Goal: Task Accomplishment & Management: Manage account settings

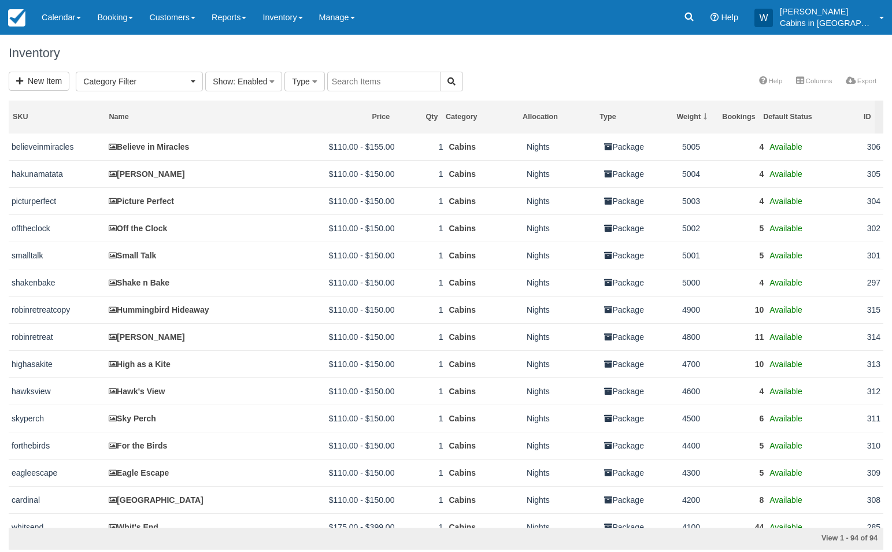
select select
click at [250, 16] on link "Reports" at bounding box center [228, 17] width 51 height 35
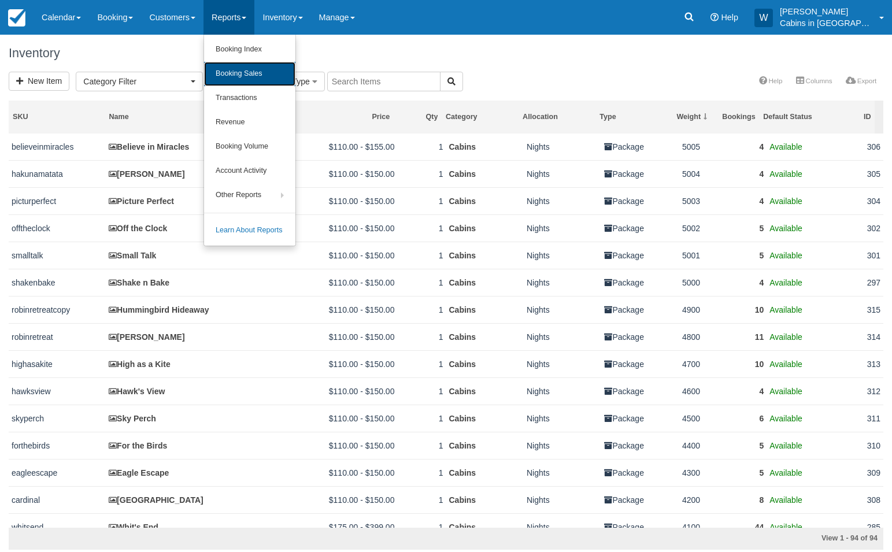
click at [254, 69] on link "Booking Sales" at bounding box center [249, 74] width 91 height 24
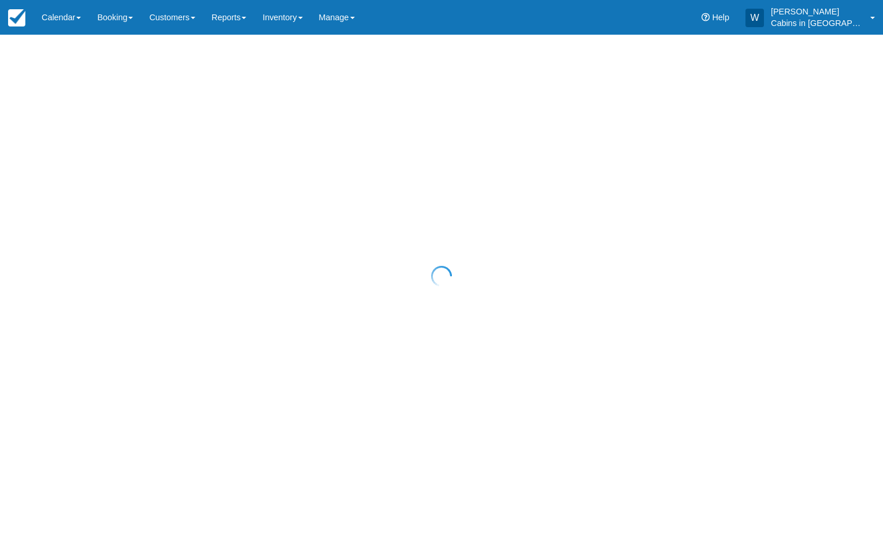
select select "20"
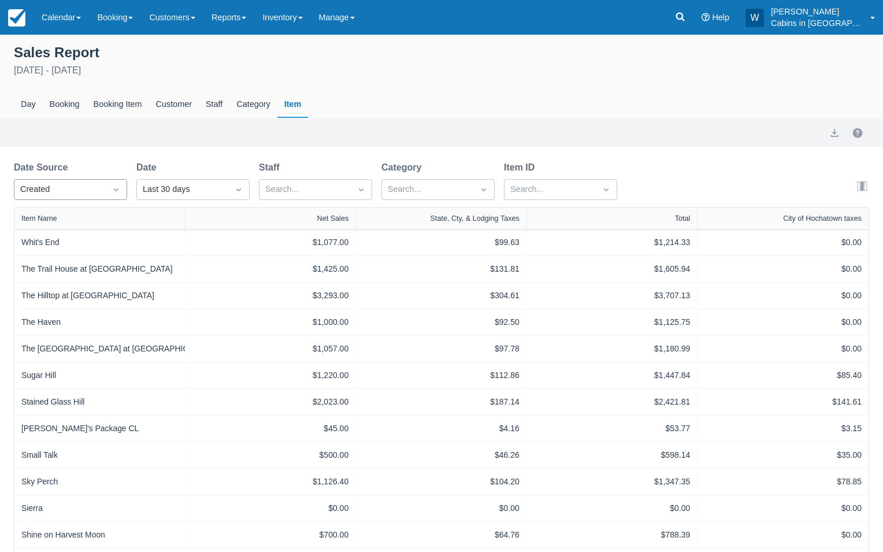
click at [107, 183] on div at bounding box center [116, 189] width 21 height 16
click at [94, 240] on div "Start" at bounding box center [70, 240] width 113 height 23
select select "20"
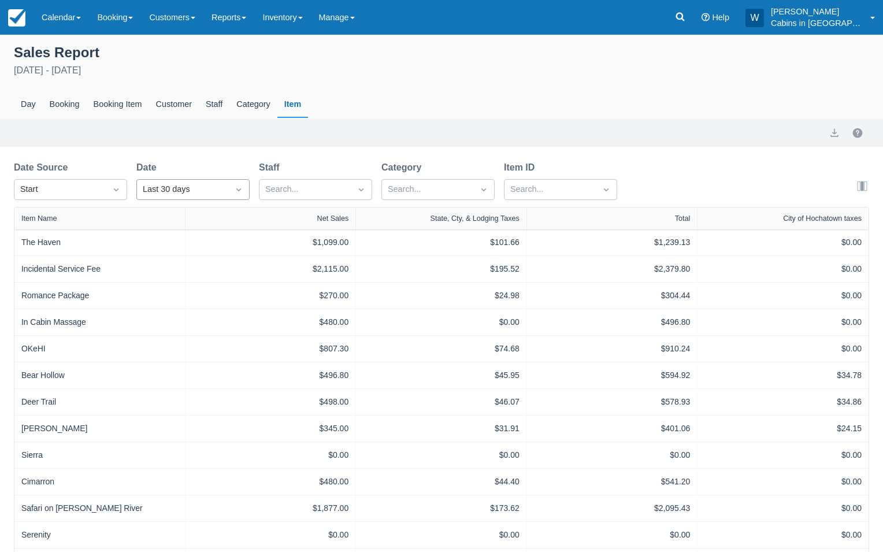
click at [197, 188] on div "Last 30 days" at bounding box center [183, 189] width 80 height 13
click at [201, 214] on div "Custom" at bounding box center [192, 218] width 113 height 23
select select "20"
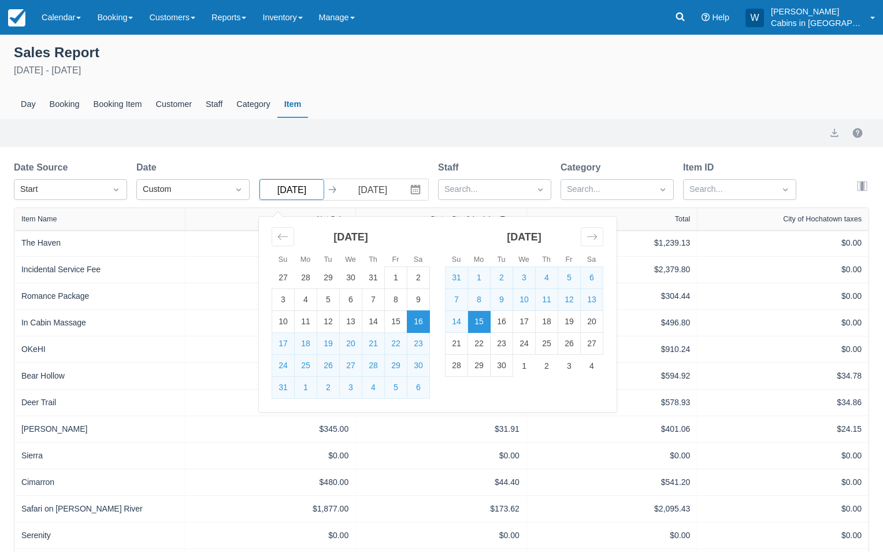
click at [319, 194] on input "08/16/25" at bounding box center [291, 189] width 65 height 21
click at [396, 285] on td "1" at bounding box center [396, 278] width 23 height 22
type input "08/01/25"
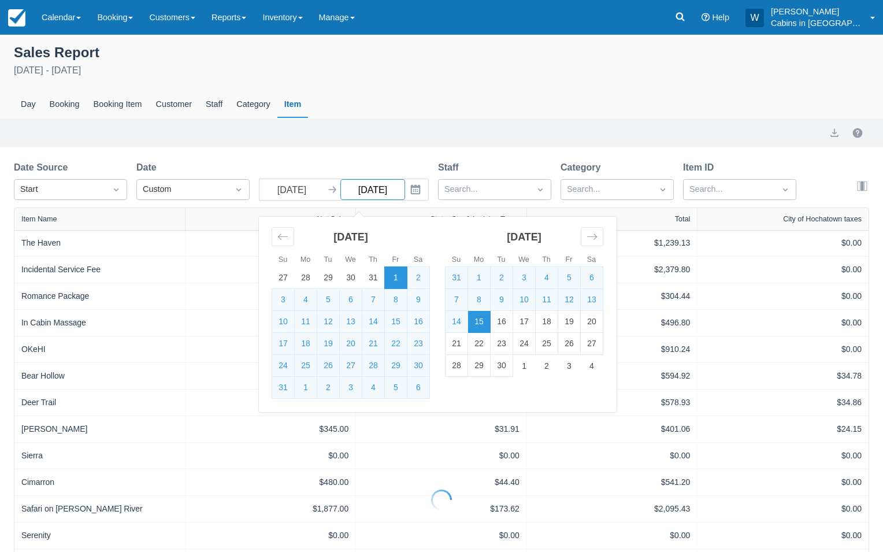
select select "20"
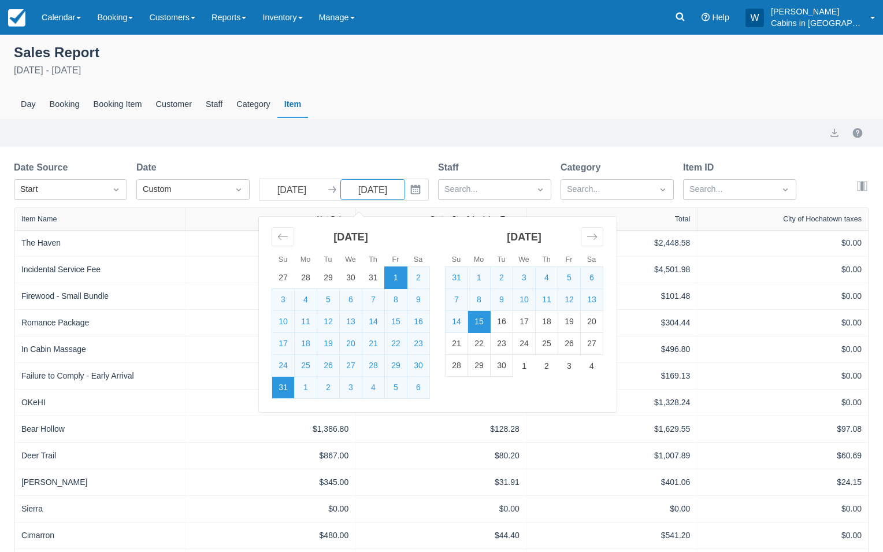
click at [280, 390] on td "31" at bounding box center [283, 388] width 23 height 22
type input "08/31/25"
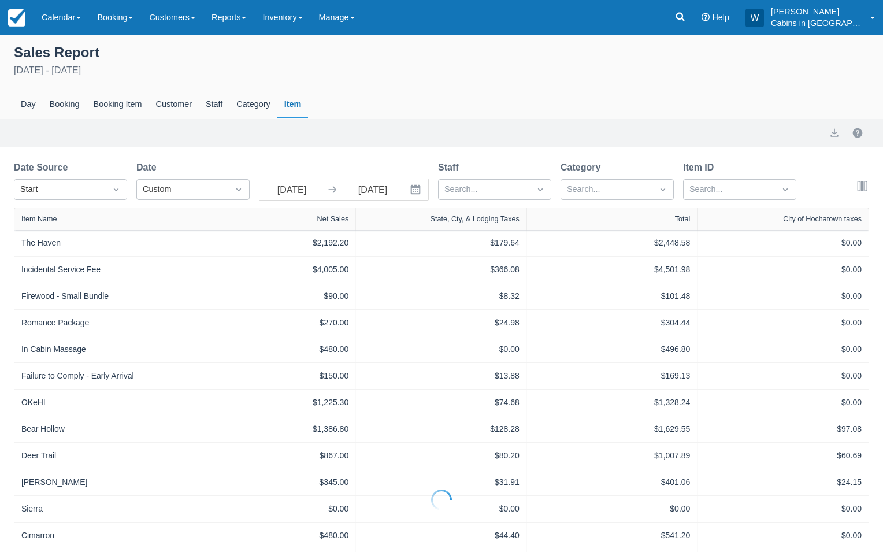
select select "20"
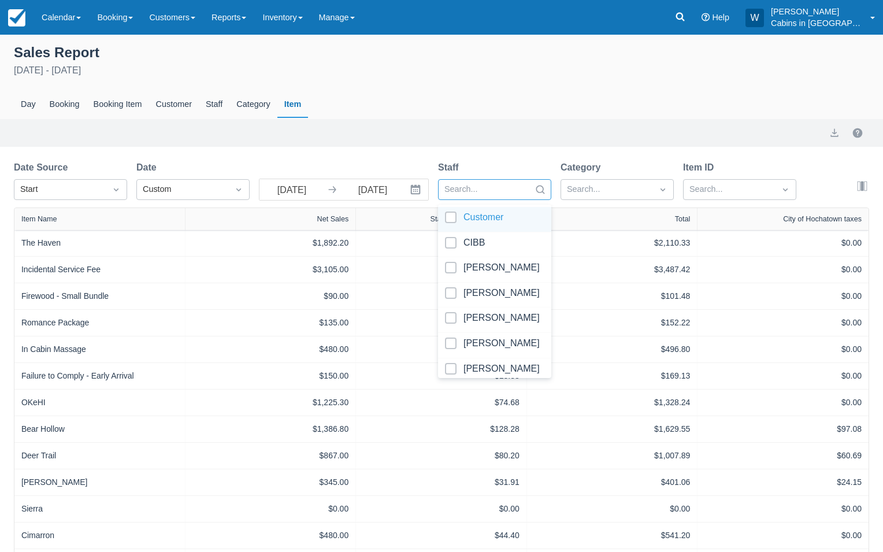
click at [498, 191] on div at bounding box center [484, 189] width 80 height 15
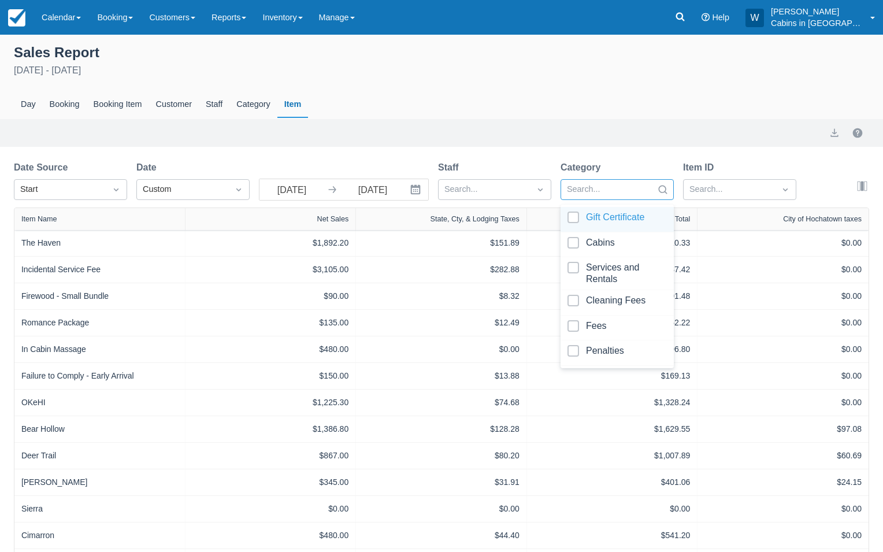
click at [570, 191] on div at bounding box center [607, 189] width 80 height 15
click at [573, 240] on div at bounding box center [617, 245] width 99 height 16
select select "20"
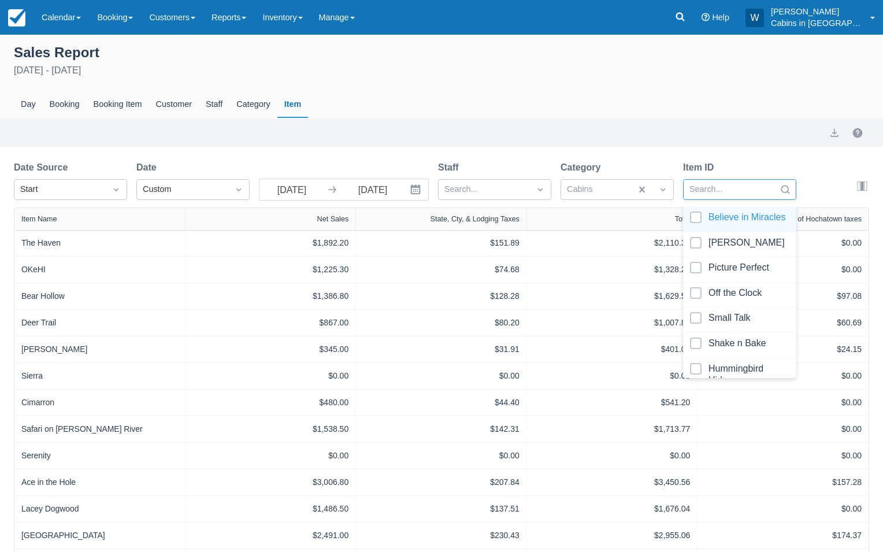
click at [706, 194] on div at bounding box center [729, 189] width 80 height 15
click at [698, 212] on div at bounding box center [739, 220] width 99 height 16
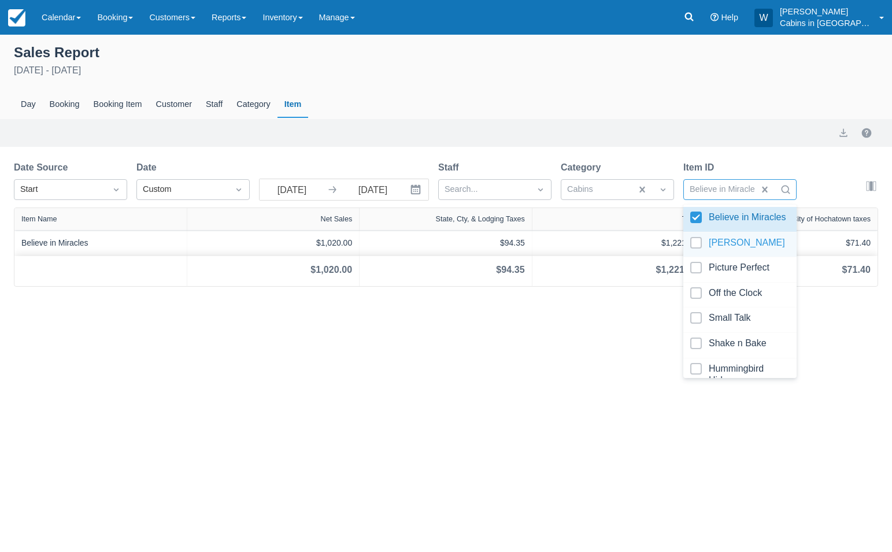
click at [699, 252] on div at bounding box center [739, 245] width 99 height 16
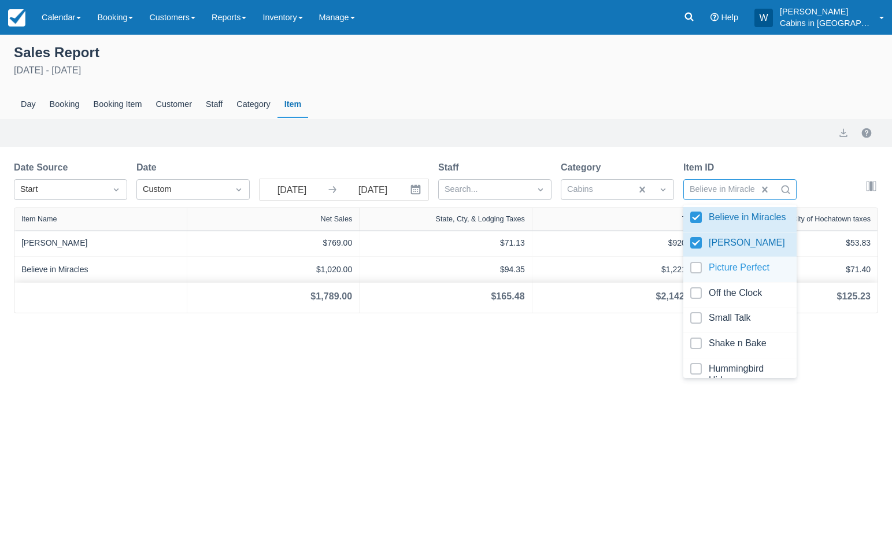
click at [699, 275] on div at bounding box center [739, 270] width 99 height 16
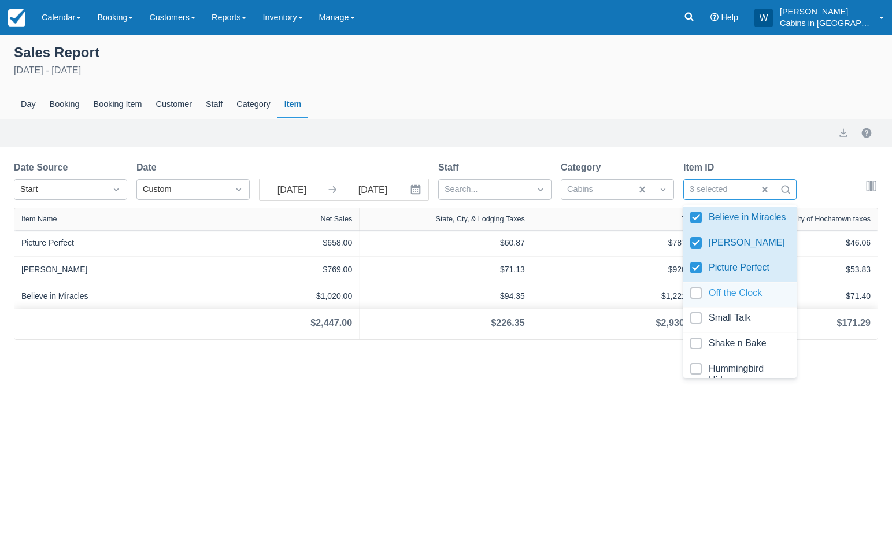
click at [698, 297] on div at bounding box center [739, 295] width 99 height 16
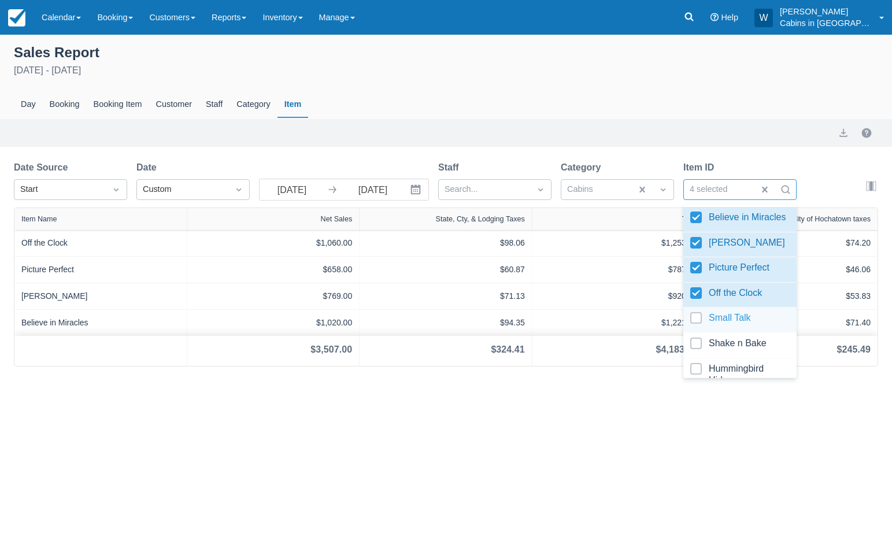
click at [696, 319] on div at bounding box center [739, 320] width 99 height 16
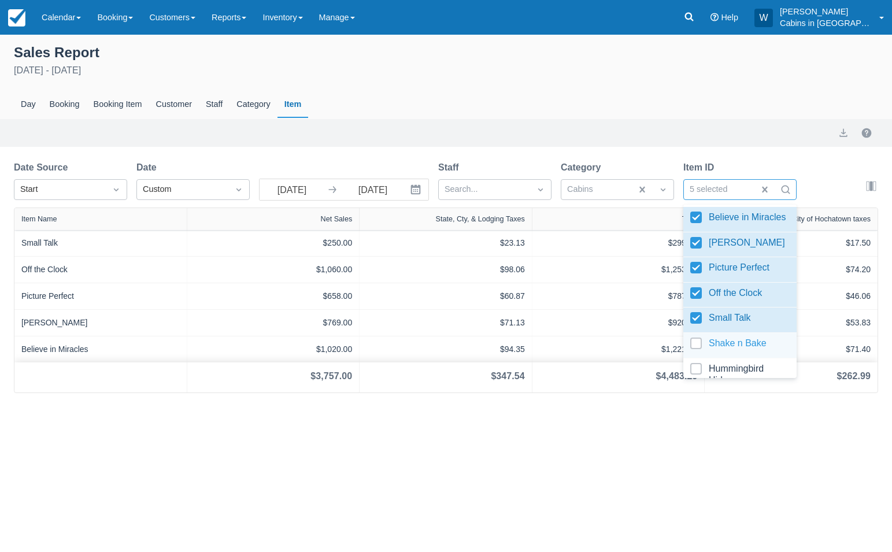
click at [699, 346] on div at bounding box center [739, 346] width 99 height 16
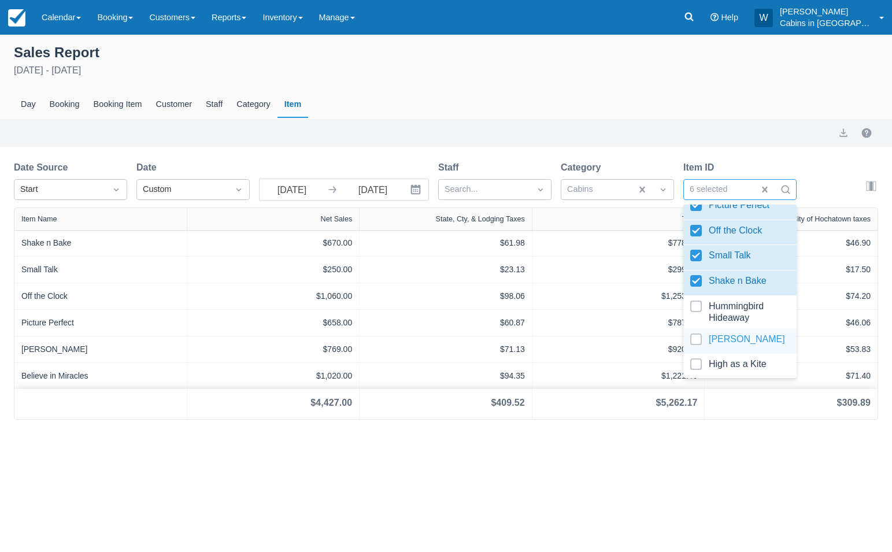
scroll to position [67, 0]
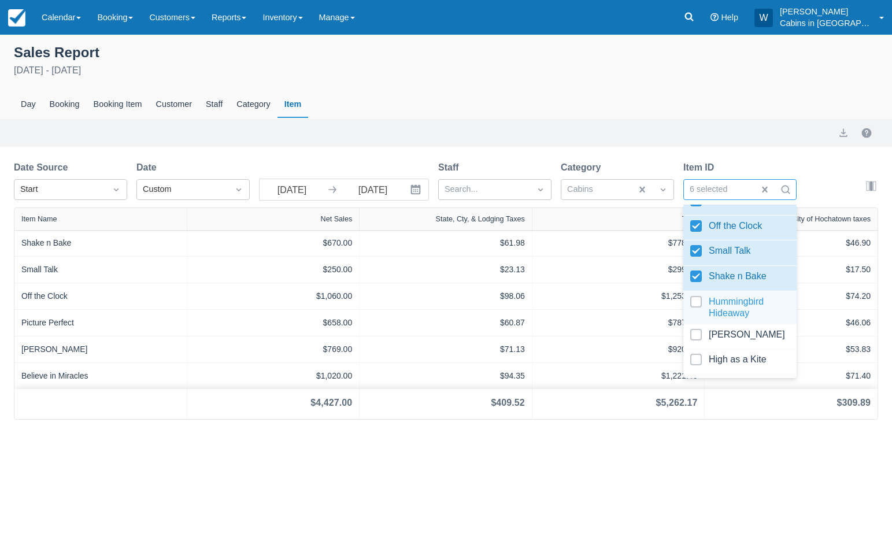
click at [696, 301] on div at bounding box center [739, 307] width 99 height 23
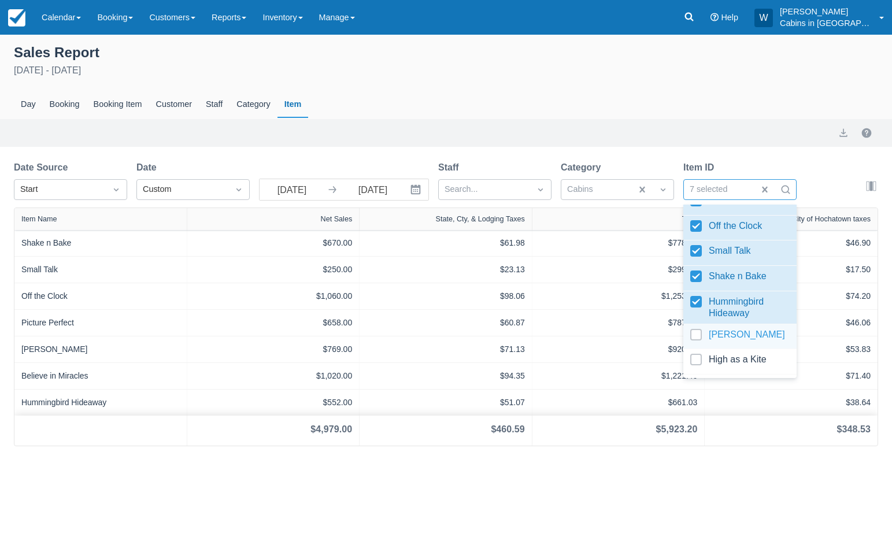
click at [697, 336] on div at bounding box center [739, 337] width 99 height 16
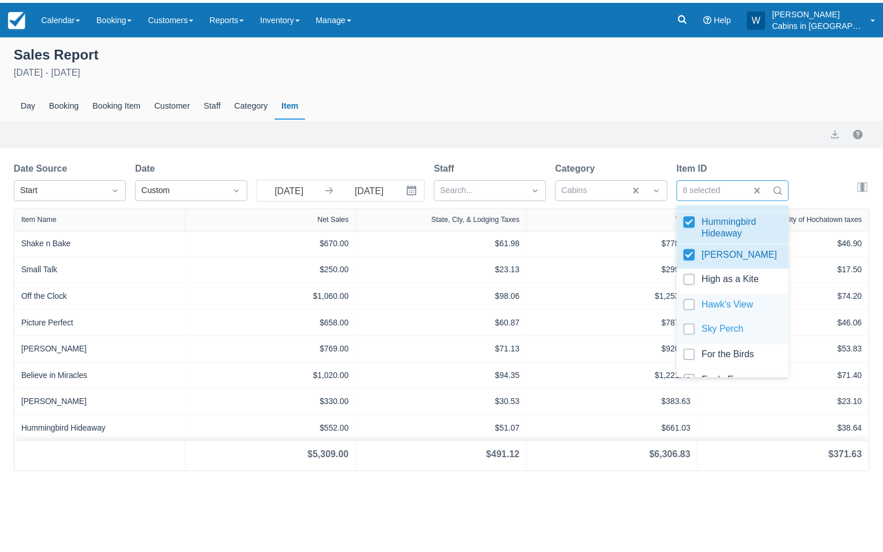
scroll to position [149, 0]
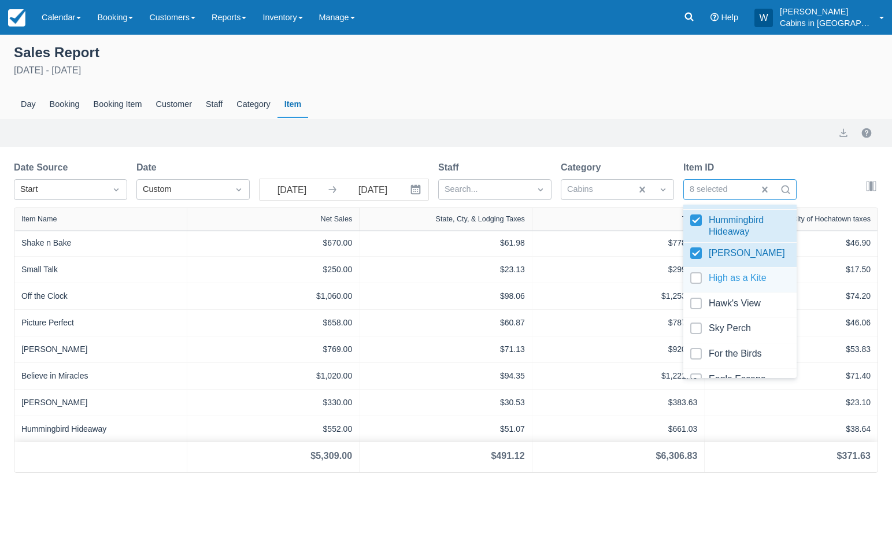
click at [697, 280] on div at bounding box center [739, 280] width 99 height 16
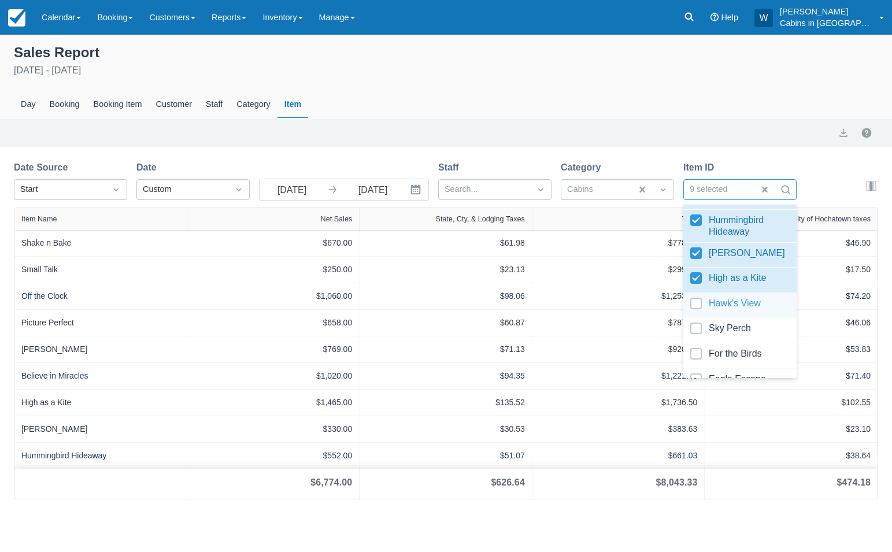
click at [696, 306] on div at bounding box center [739, 306] width 99 height 16
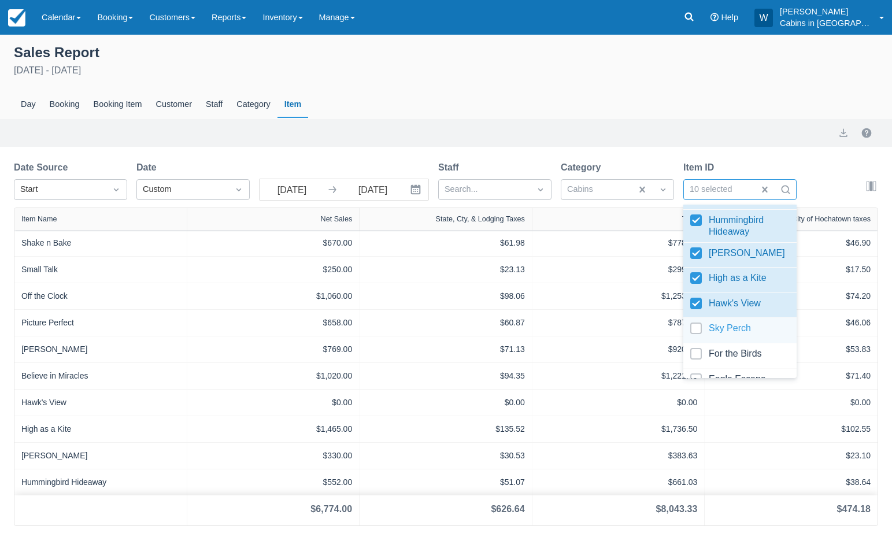
click at [697, 328] on div at bounding box center [739, 330] width 99 height 16
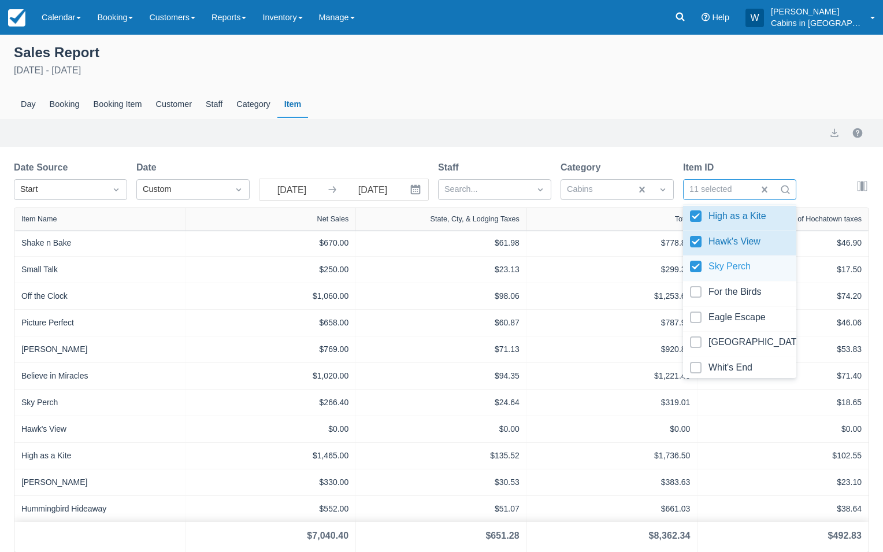
scroll to position [214, 0]
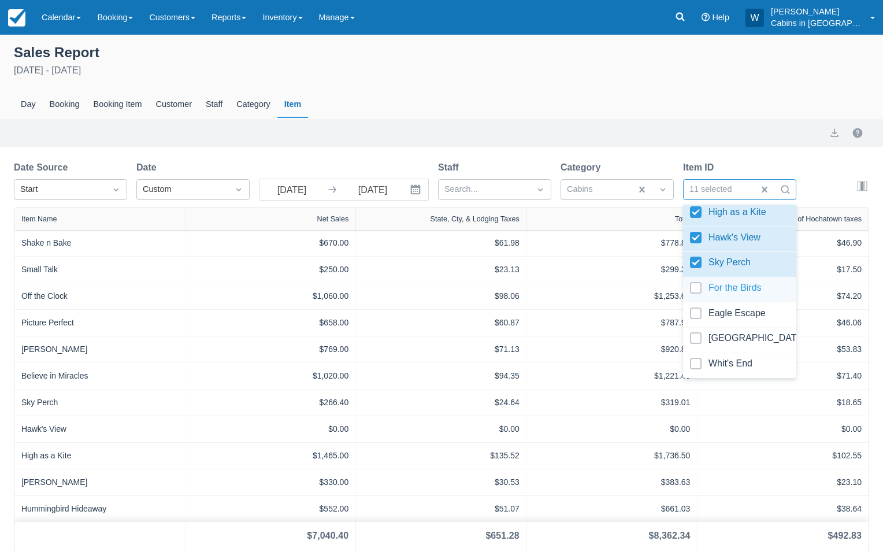
click at [698, 290] on div at bounding box center [739, 290] width 99 height 16
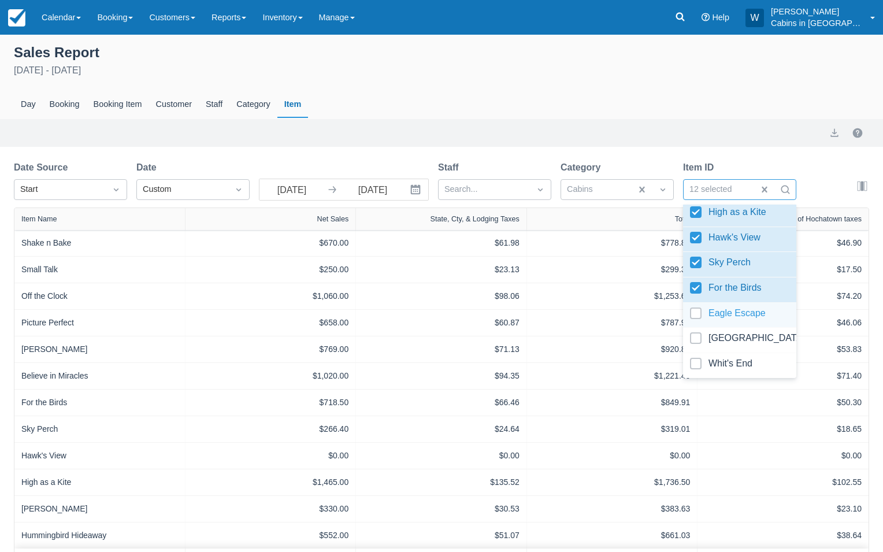
click at [699, 320] on div at bounding box center [739, 315] width 99 height 16
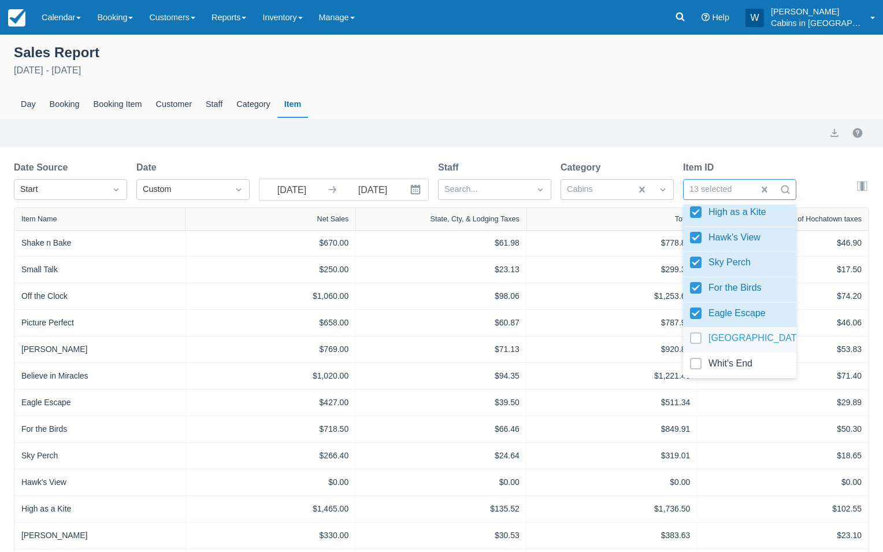
click at [699, 339] on div at bounding box center [739, 340] width 99 height 16
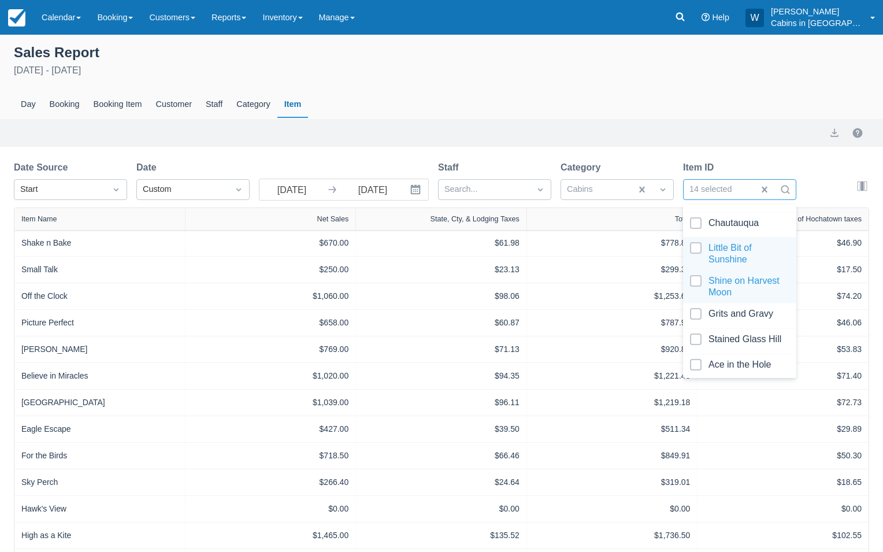
scroll to position [442, 0]
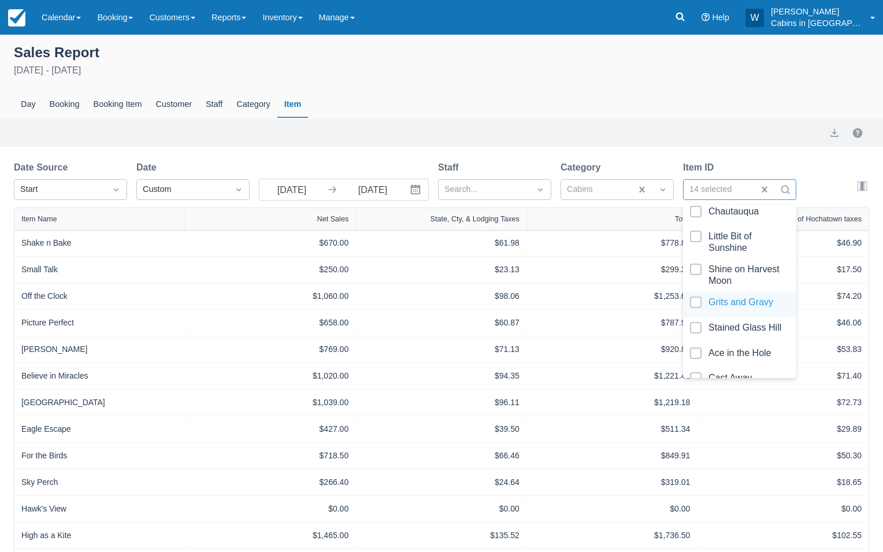
click at [698, 296] on div at bounding box center [739, 304] width 99 height 16
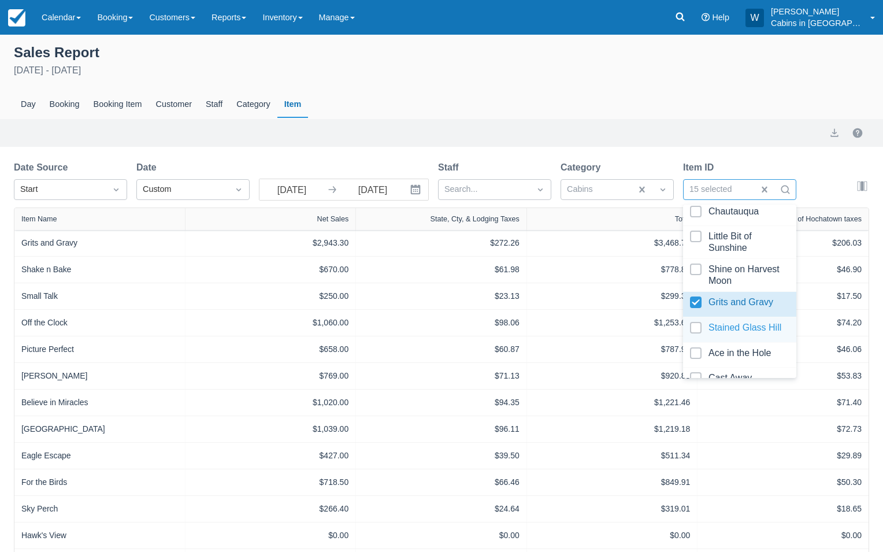
click at [698, 324] on div at bounding box center [739, 330] width 99 height 16
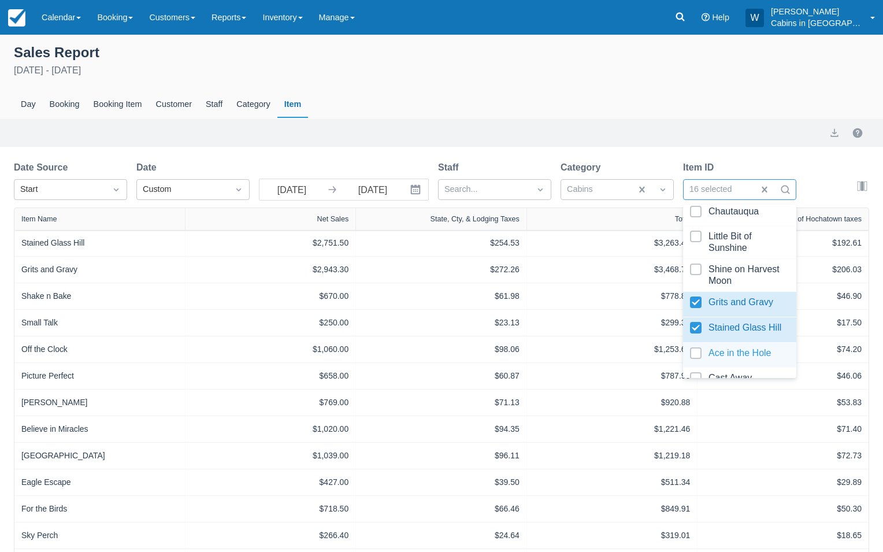
click at [695, 353] on div at bounding box center [739, 355] width 99 height 16
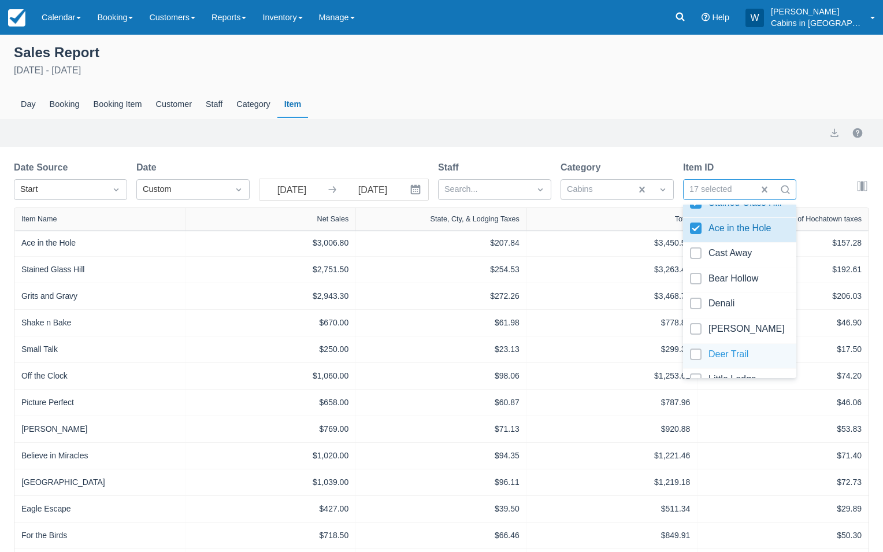
scroll to position [569, 0]
click at [696, 284] on div at bounding box center [739, 278] width 99 height 16
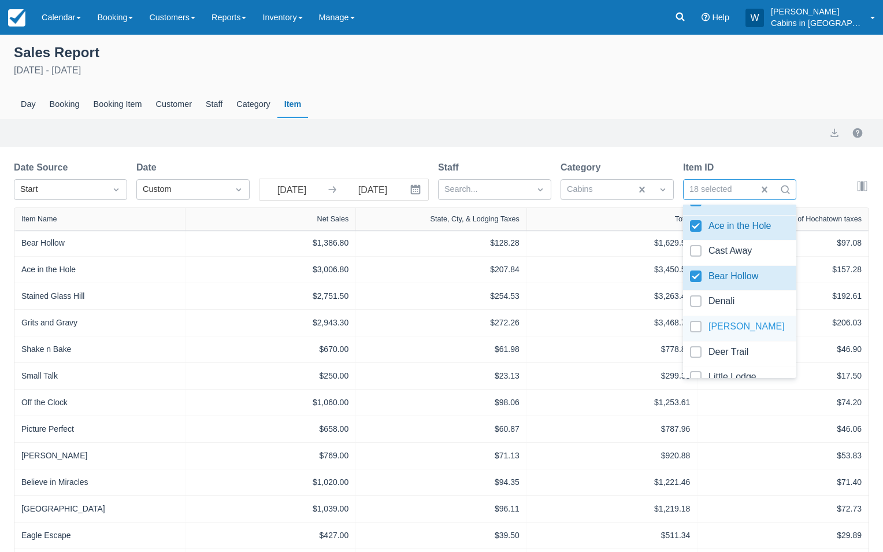
click at [698, 329] on div at bounding box center [739, 329] width 99 height 16
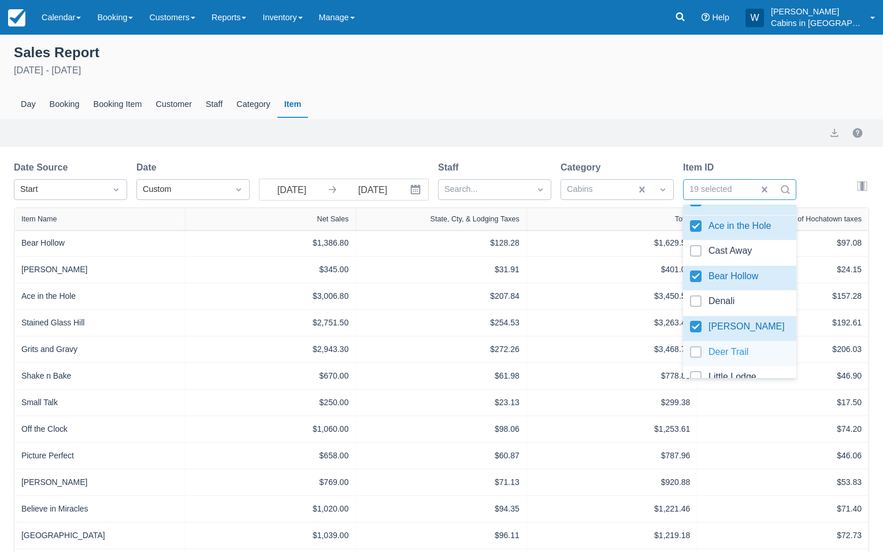
click at [698, 353] on div at bounding box center [739, 354] width 99 height 16
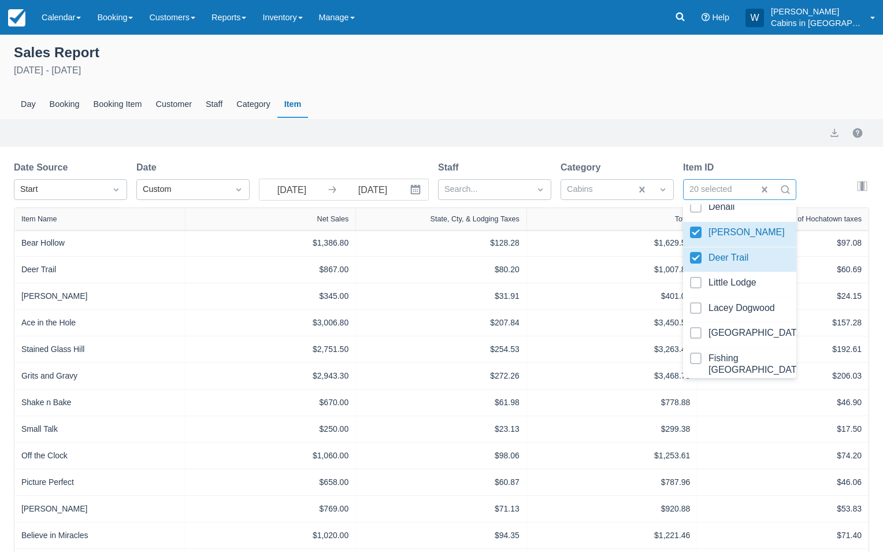
scroll to position [676, 0]
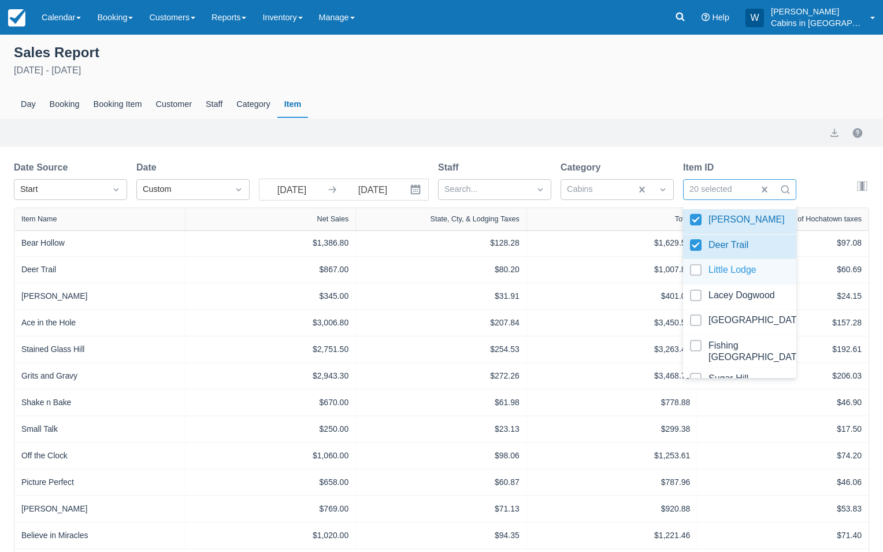
click at [696, 269] on div at bounding box center [739, 272] width 99 height 16
select select "20"
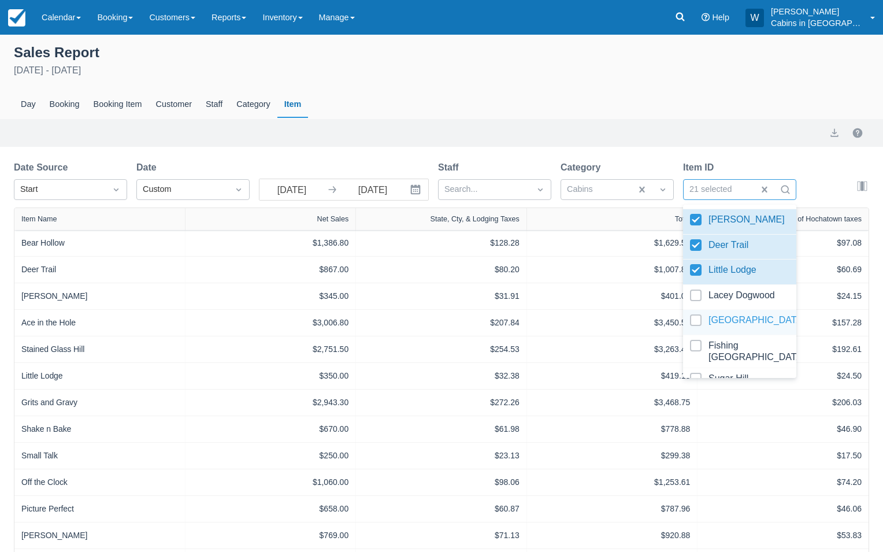
click at [698, 321] on div at bounding box center [739, 322] width 99 height 16
select select "20"
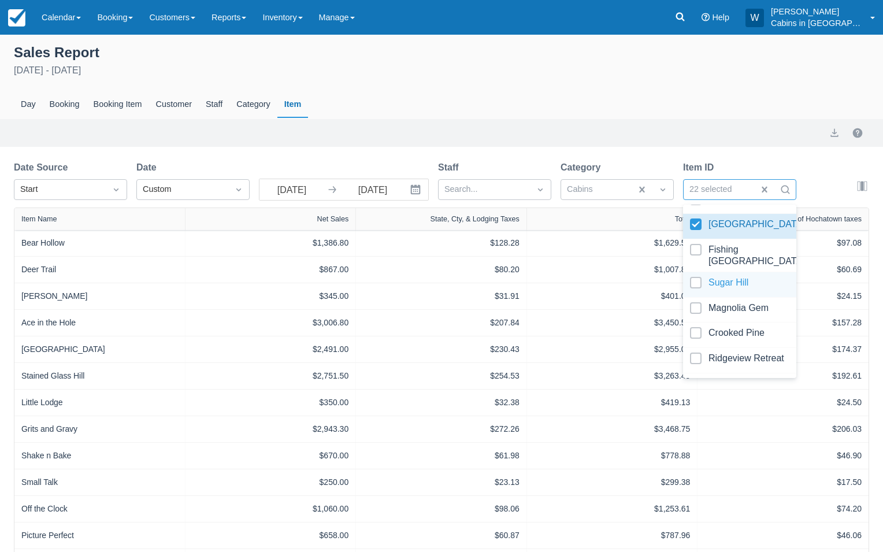
scroll to position [775, 0]
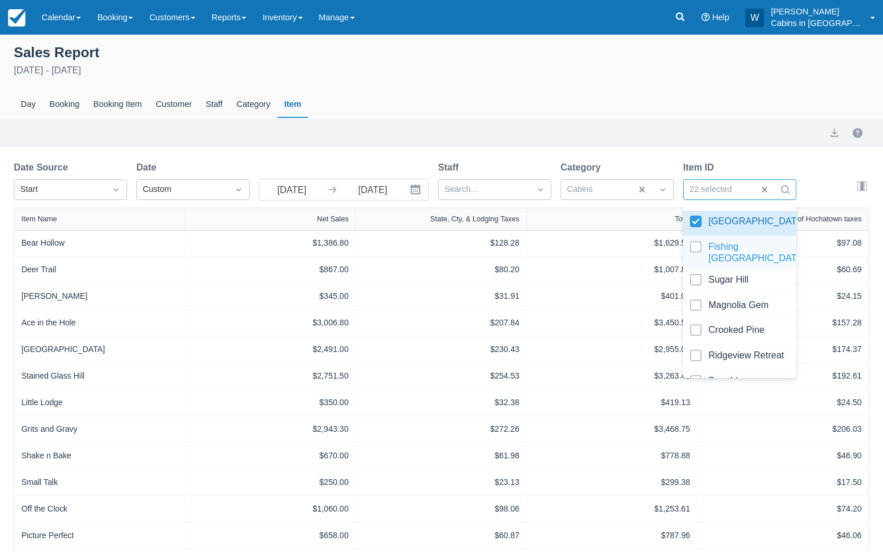
click at [697, 251] on div at bounding box center [739, 252] width 99 height 23
select select "20"
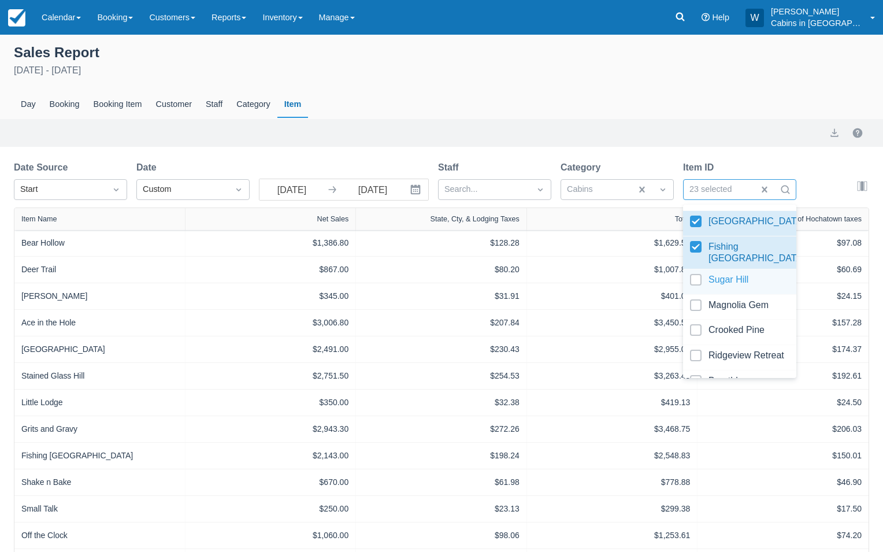
click at [697, 280] on div at bounding box center [739, 282] width 99 height 16
select select "20"
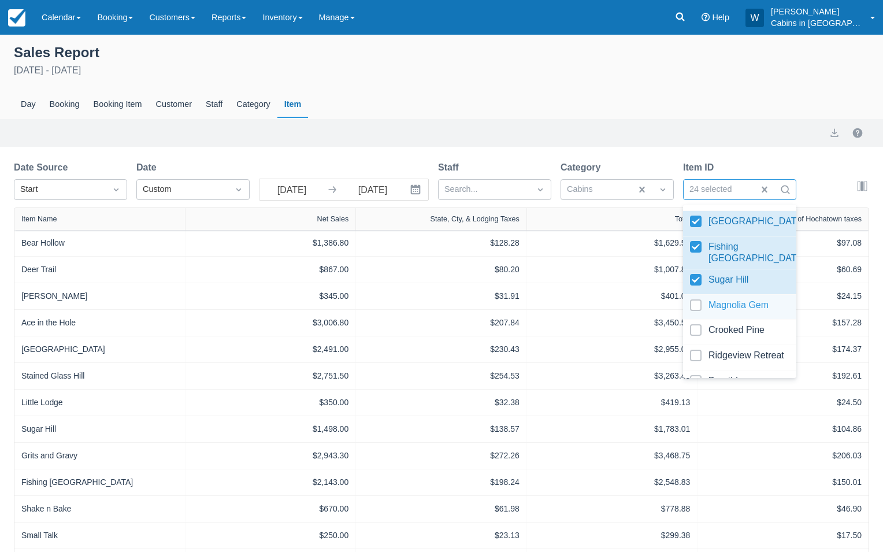
click at [697, 307] on div at bounding box center [739, 307] width 99 height 16
select select "20"
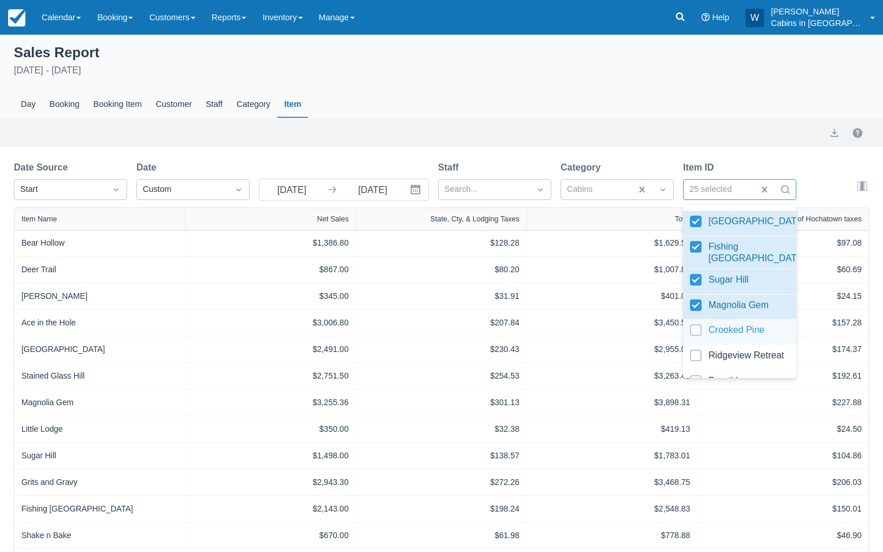
click at [697, 325] on div at bounding box center [739, 332] width 99 height 16
select select "20"
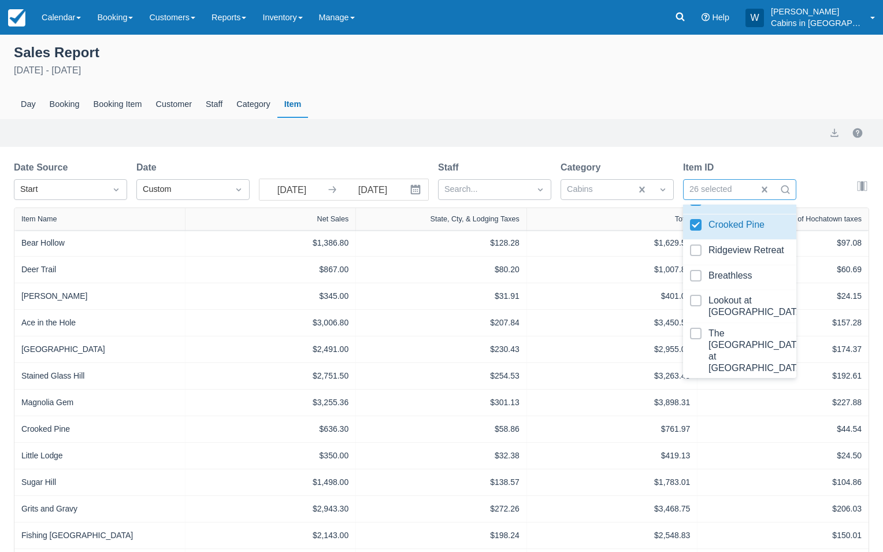
scroll to position [884, 0]
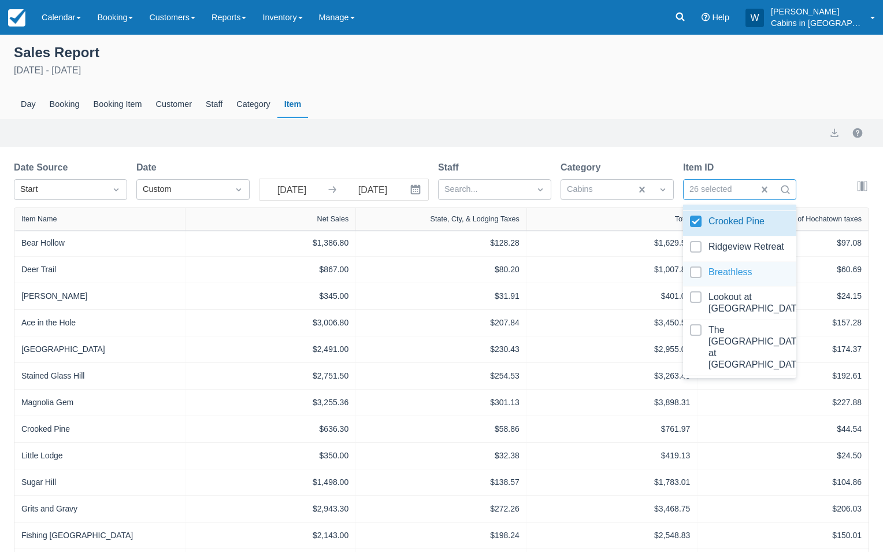
click at [696, 272] on div at bounding box center [739, 274] width 99 height 16
select select "20"
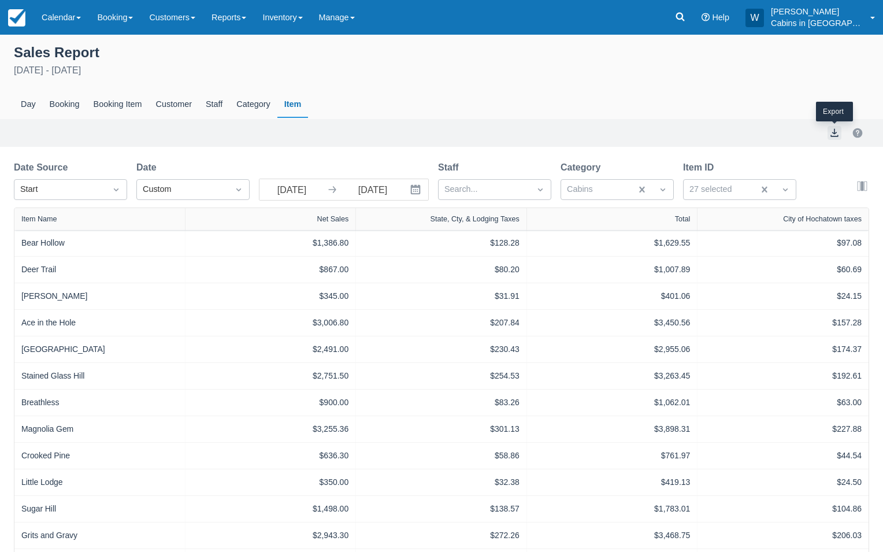
click at [836, 136] on button "export" at bounding box center [835, 133] width 14 height 14
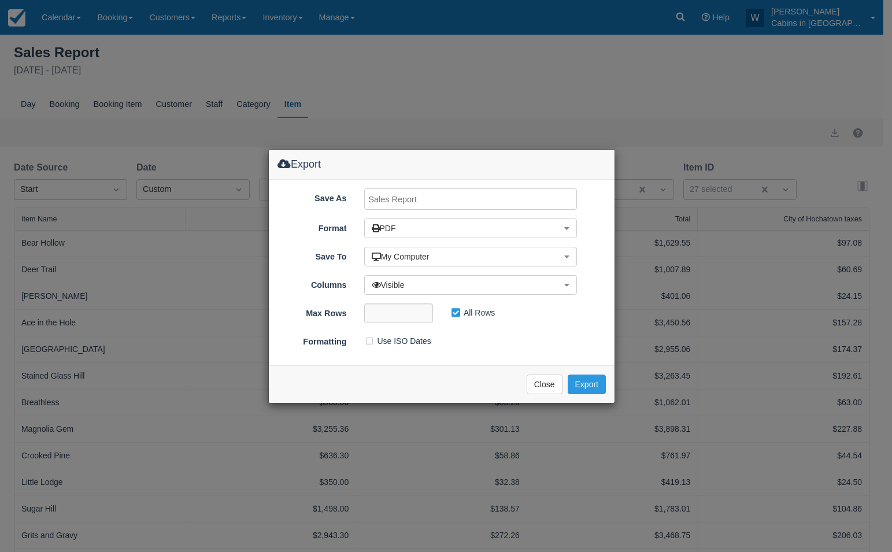
click at [467, 207] on input "Save As" at bounding box center [470, 198] width 213 height 21
type input "August, 2025"
click at [591, 381] on button "Export" at bounding box center [587, 385] width 38 height 20
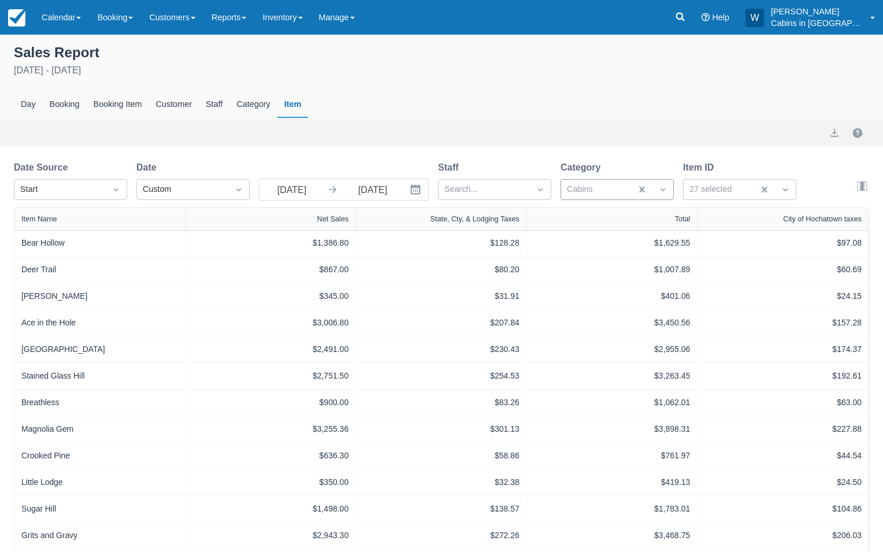
select select "20"
click at [635, 191] on div at bounding box center [607, 189] width 80 height 15
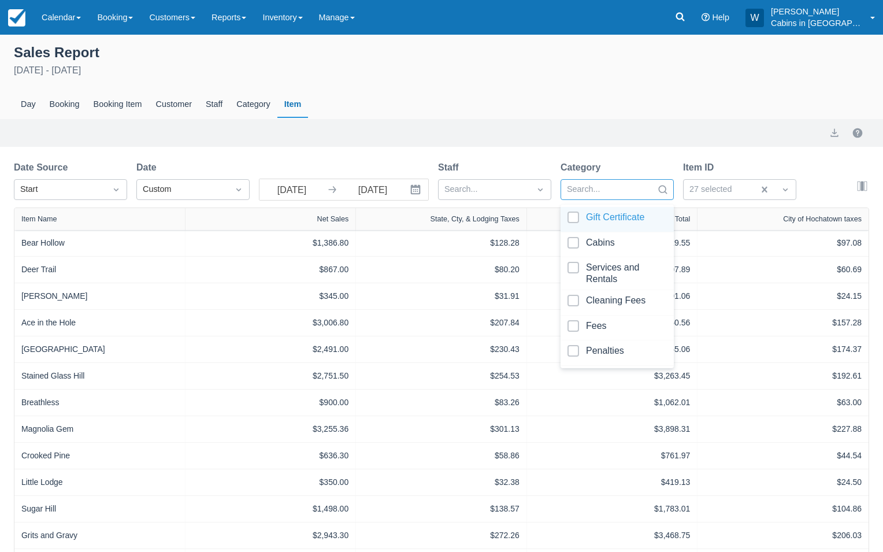
click at [572, 216] on div at bounding box center [617, 220] width 99 height 16
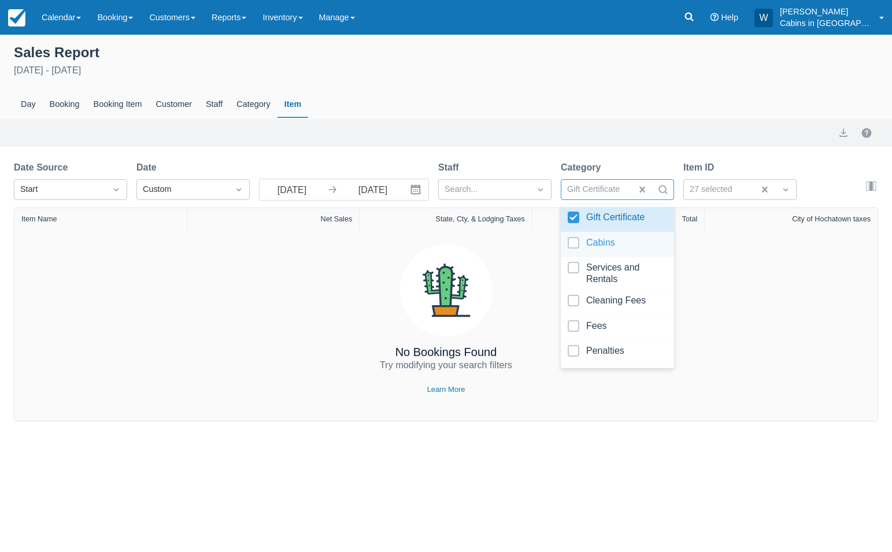
click at [572, 237] on div at bounding box center [617, 245] width 99 height 16
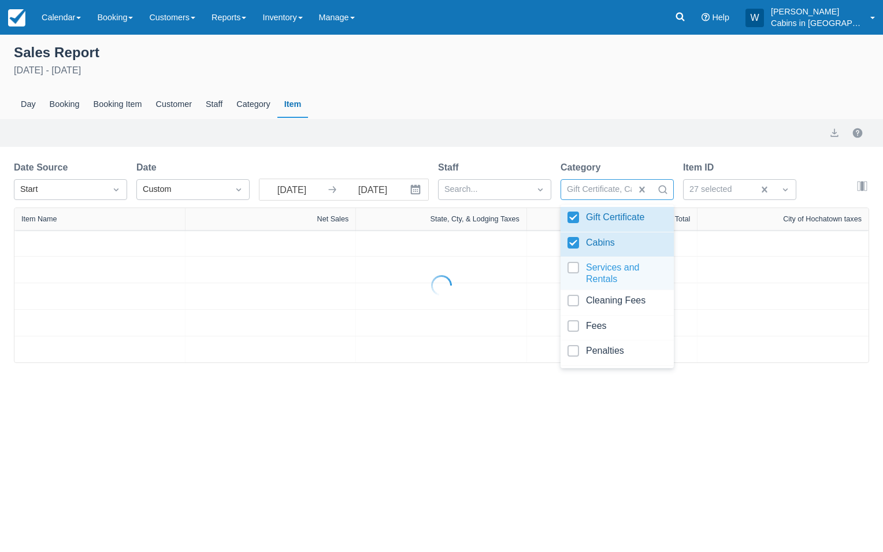
select select "20"
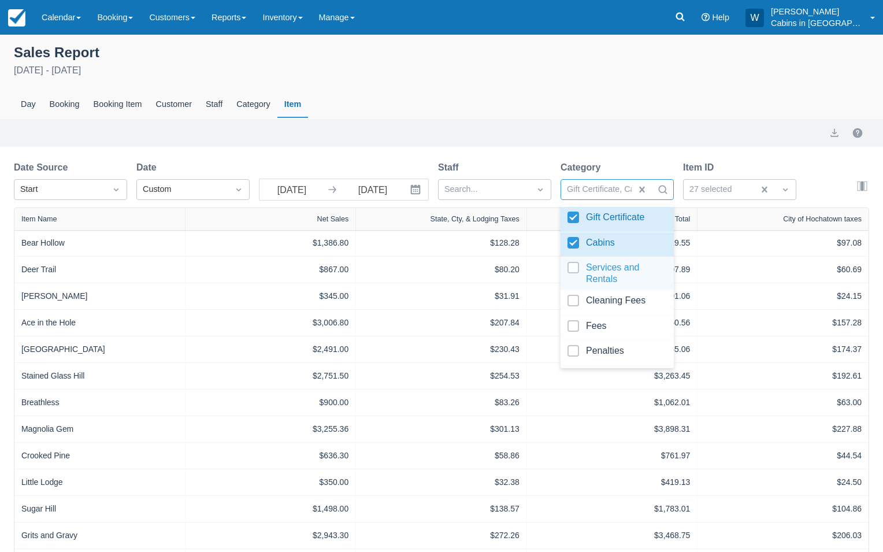
click at [576, 269] on div at bounding box center [617, 273] width 99 height 23
select select "20"
click at [577, 291] on div "Cleaning Fees" at bounding box center [617, 302] width 113 height 25
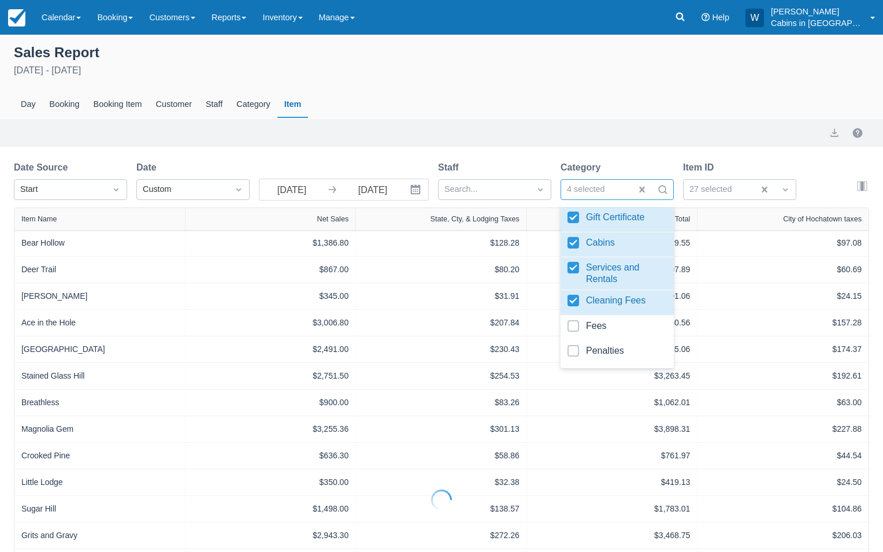
select select "20"
click at [577, 332] on div at bounding box center [617, 328] width 99 height 16
select select "20"
click at [576, 350] on div at bounding box center [617, 353] width 99 height 16
select select "20"
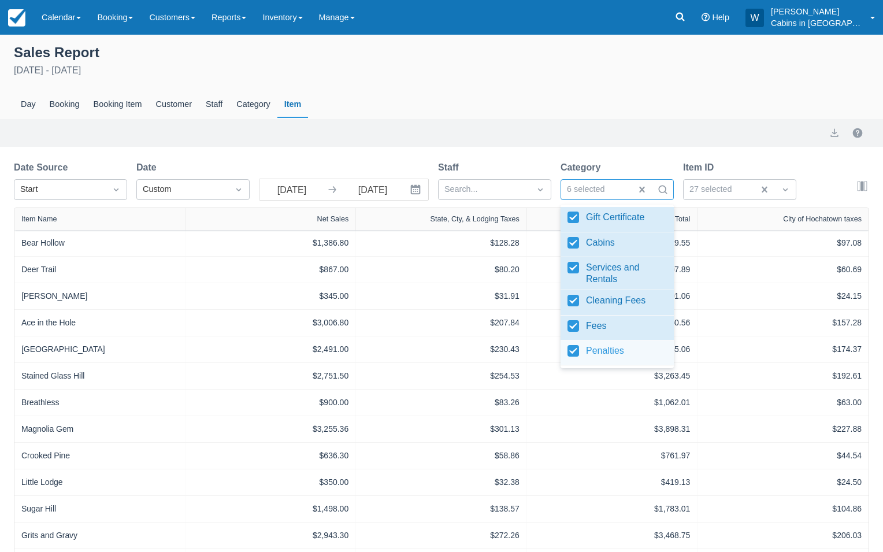
click at [576, 353] on div at bounding box center [617, 353] width 99 height 16
select select "20"
click at [573, 327] on div at bounding box center [617, 328] width 99 height 16
select select "20"
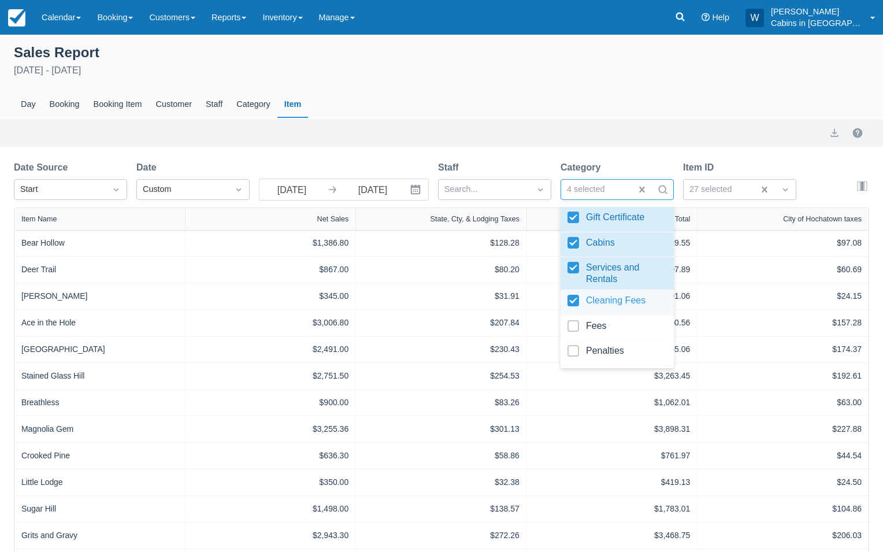
click at [574, 301] on div at bounding box center [617, 303] width 99 height 16
select select "20"
click at [574, 269] on div at bounding box center [617, 273] width 99 height 23
select select "20"
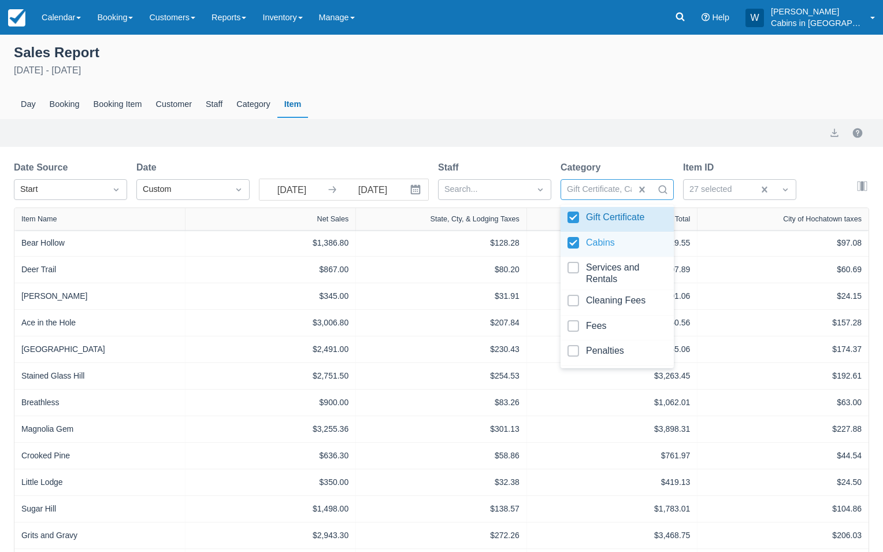
click at [576, 240] on div at bounding box center [617, 245] width 99 height 16
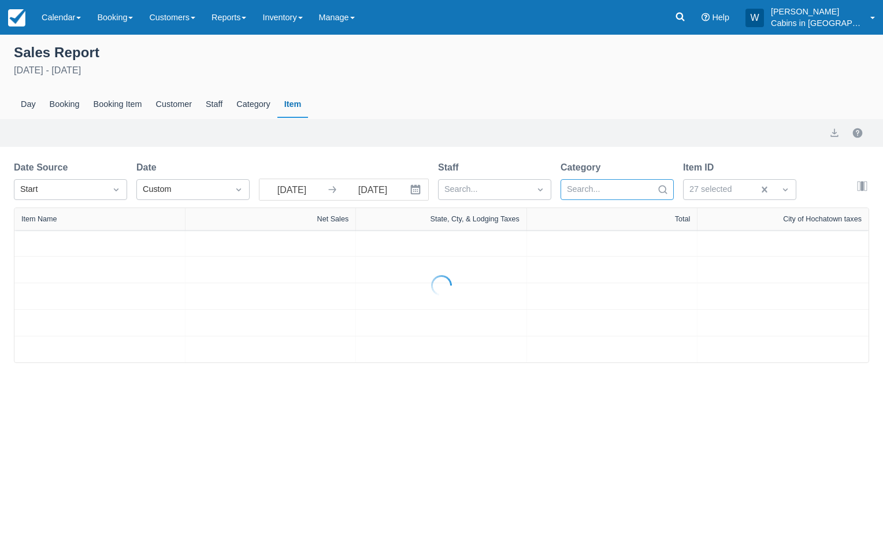
select select "20"
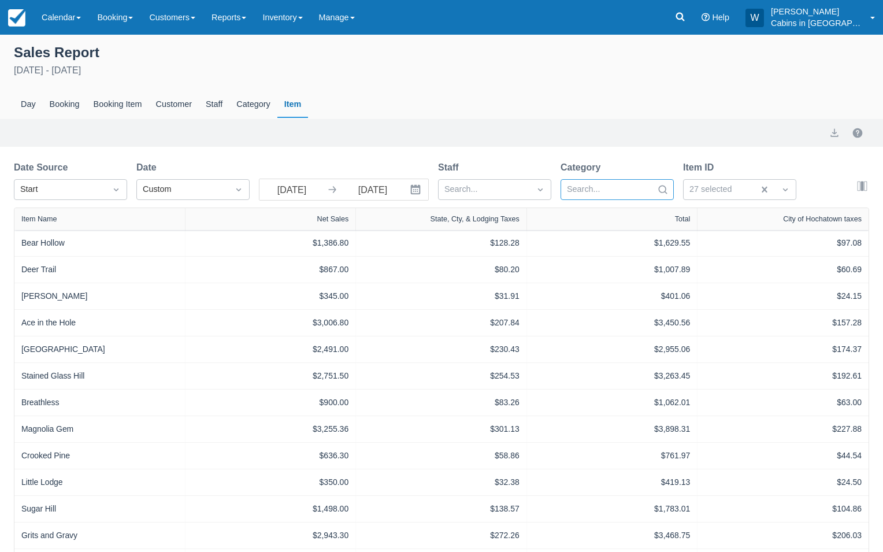
click at [643, 186] on div at bounding box center [607, 189] width 80 height 15
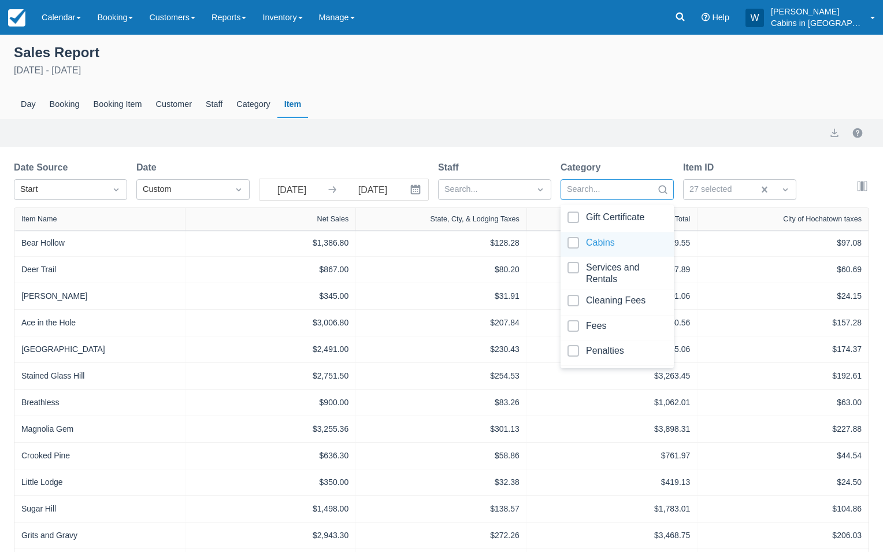
click at [576, 238] on div at bounding box center [617, 245] width 99 height 16
select select "20"
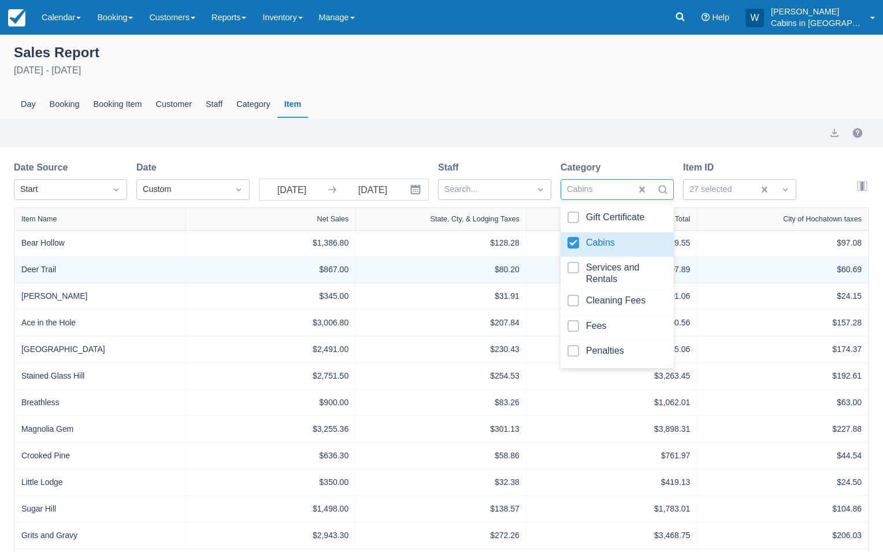
click at [487, 265] on div "$80.20" at bounding box center [441, 270] width 157 height 12
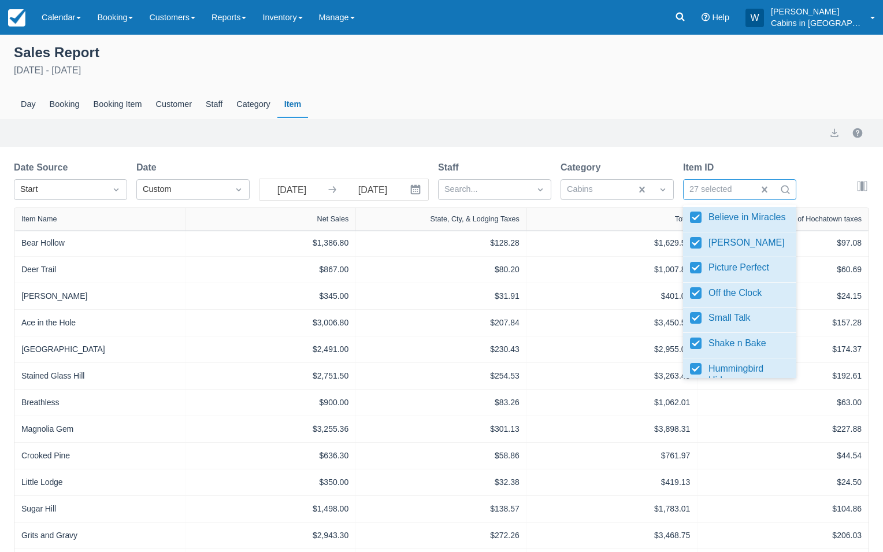
click at [712, 189] on div at bounding box center [718, 189] width 59 height 15
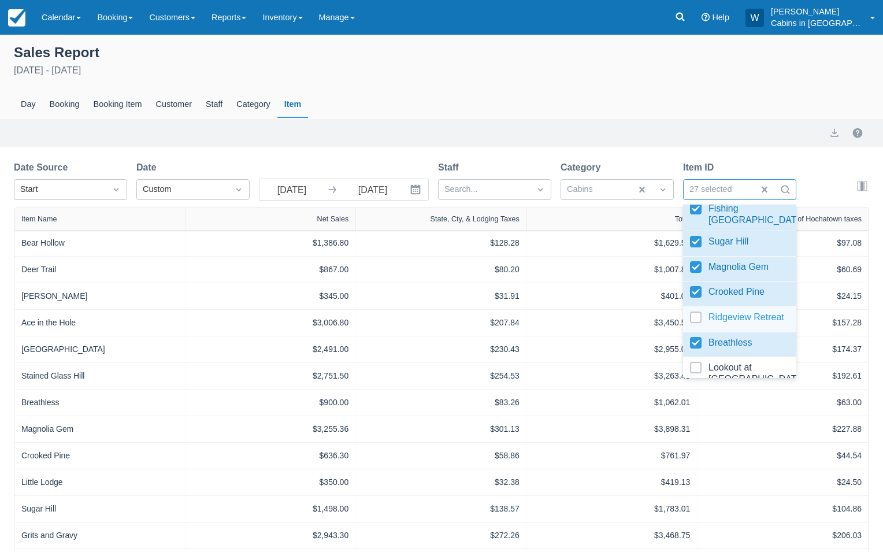
scroll to position [815, 0]
click at [697, 312] on div at bounding box center [739, 318] width 99 height 16
select select "20"
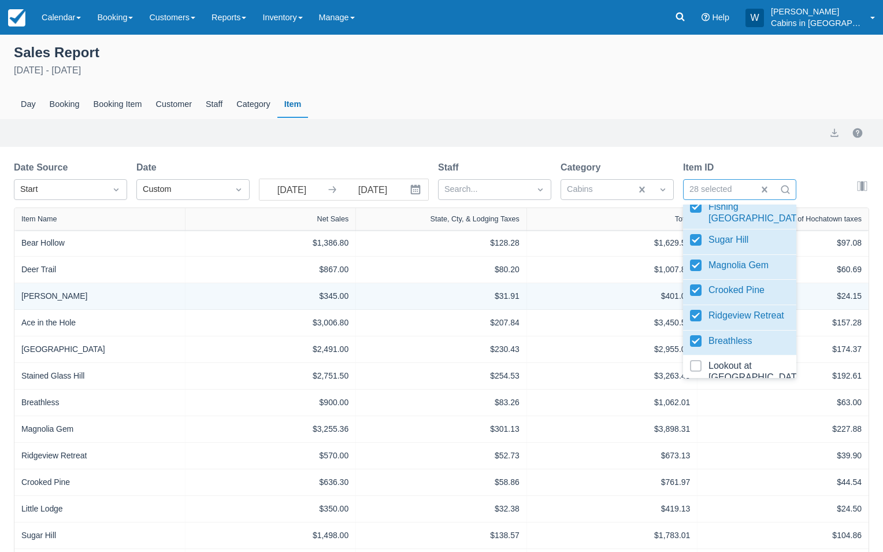
click at [520, 307] on div "$31.91" at bounding box center [441, 296] width 171 height 26
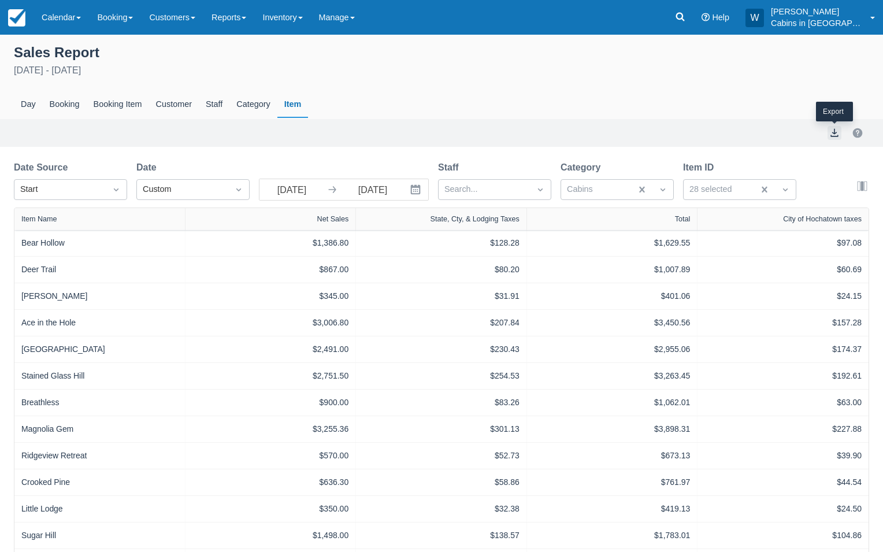
click at [836, 132] on button "export" at bounding box center [835, 133] width 14 height 14
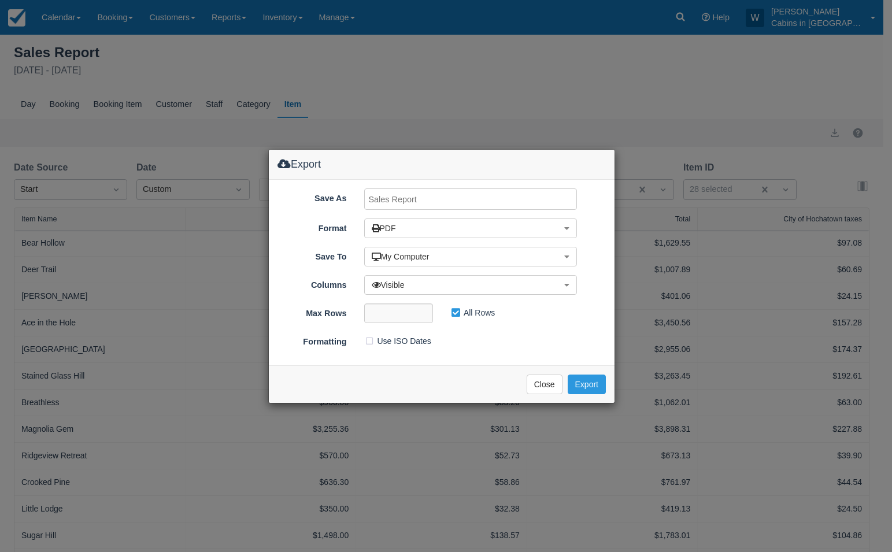
click at [403, 195] on input "Save As" at bounding box center [470, 198] width 213 height 21
type input "Hochatown Lodging, AUGUST"
click at [582, 383] on button "Export" at bounding box center [587, 385] width 38 height 20
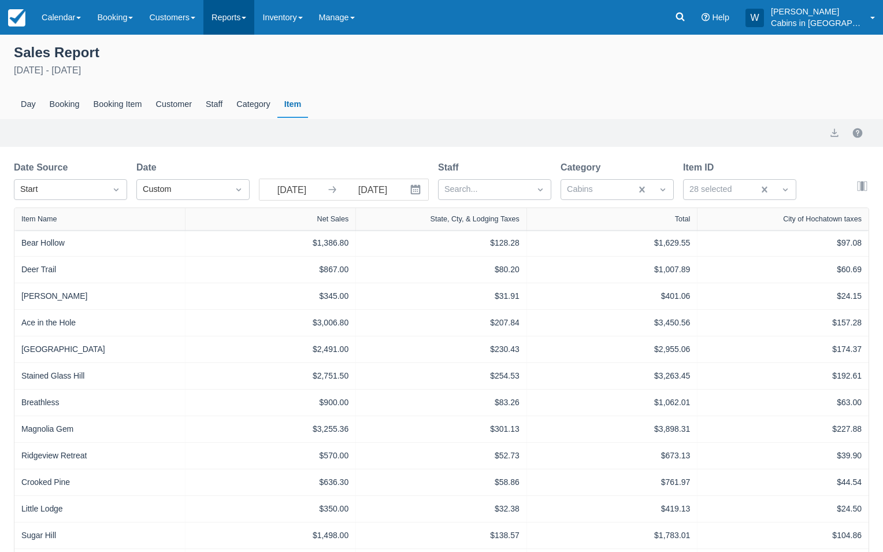
click at [245, 21] on link "Reports" at bounding box center [228, 17] width 51 height 35
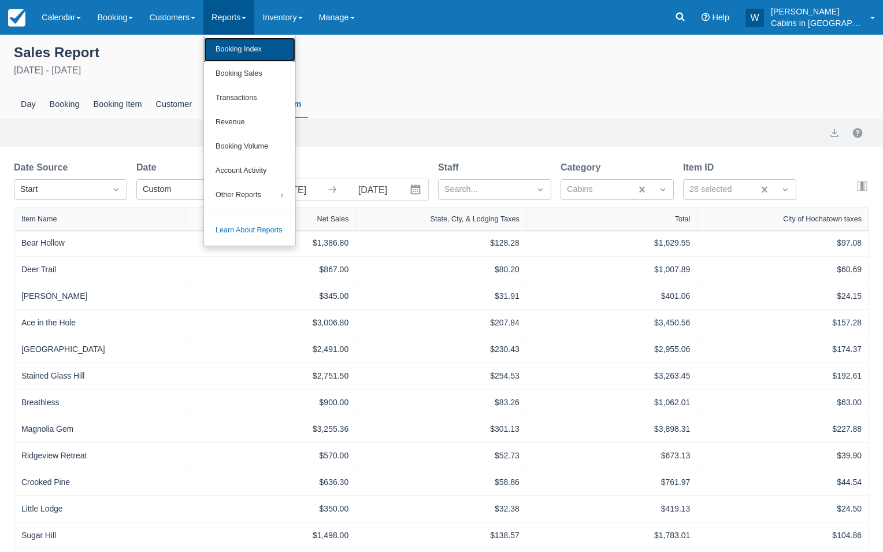
click at [245, 42] on link "Booking Index" at bounding box center [249, 50] width 91 height 24
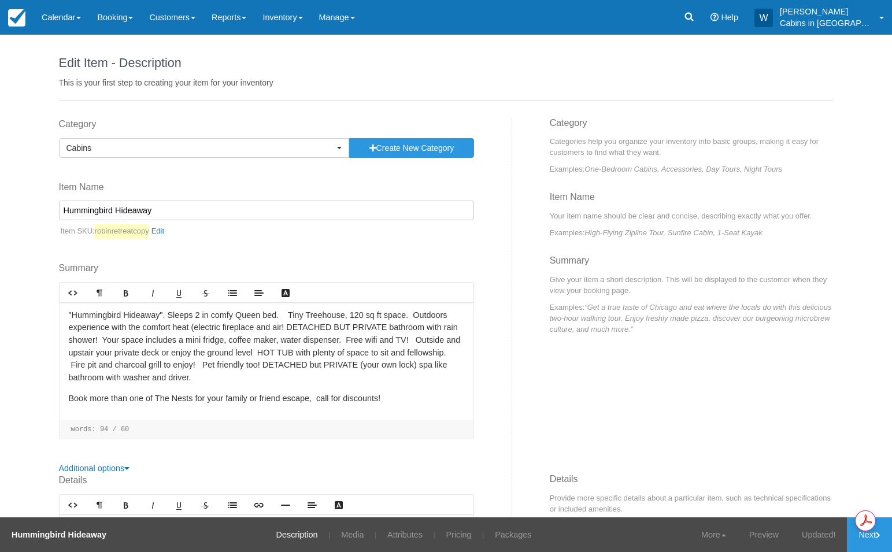
scroll to position [298, 0]
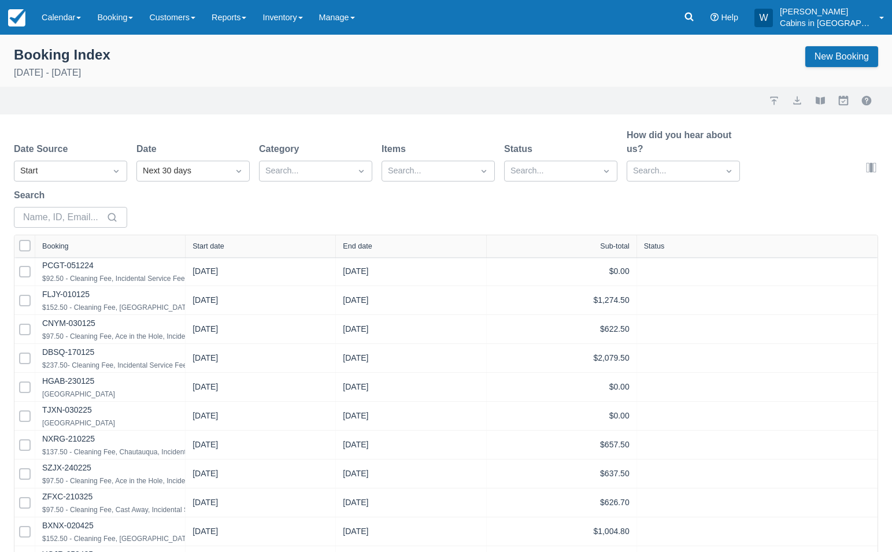
select select "25"
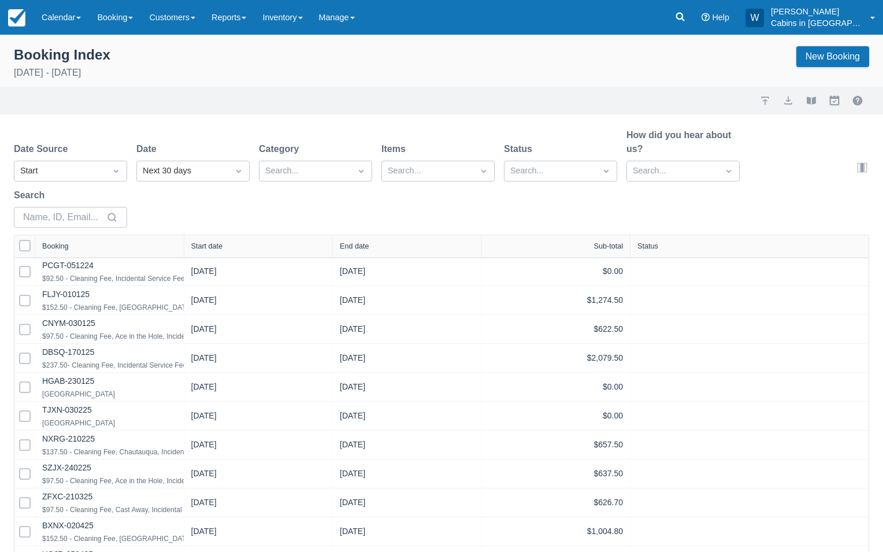
select select "25"
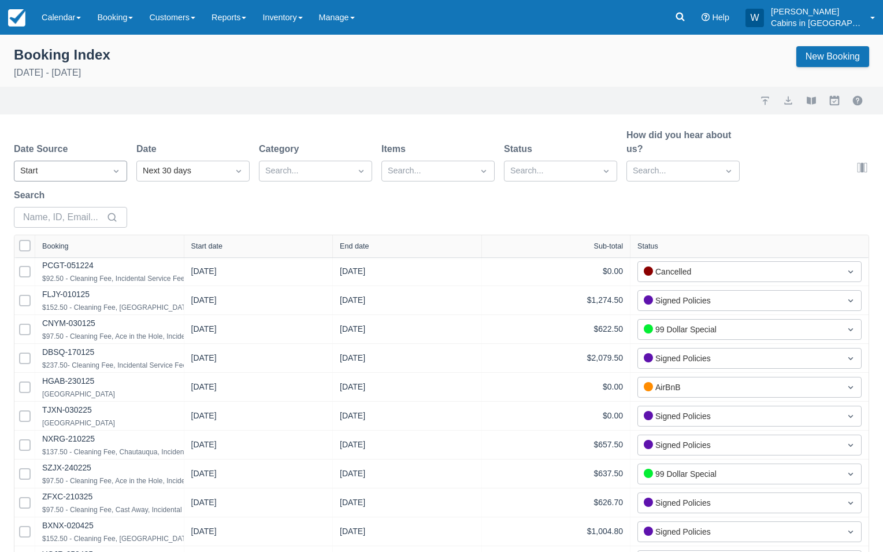
click at [98, 167] on div "Start" at bounding box center [60, 171] width 80 height 13
click at [97, 192] on div "Created" at bounding box center [70, 199] width 113 height 23
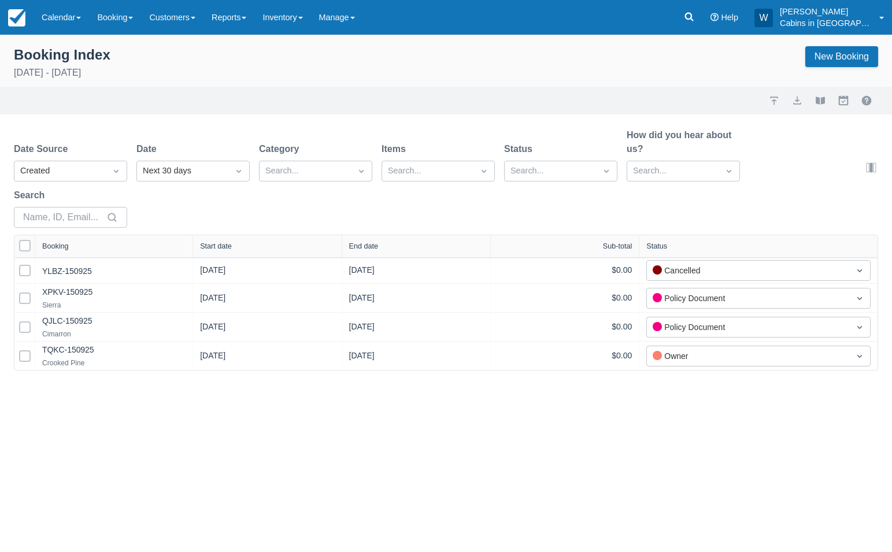
drag, startPoint x: 181, startPoint y: 249, endPoint x: 258, endPoint y: 244, distance: 76.4
click at [203, 246] on div at bounding box center [192, 246] width 21 height 22
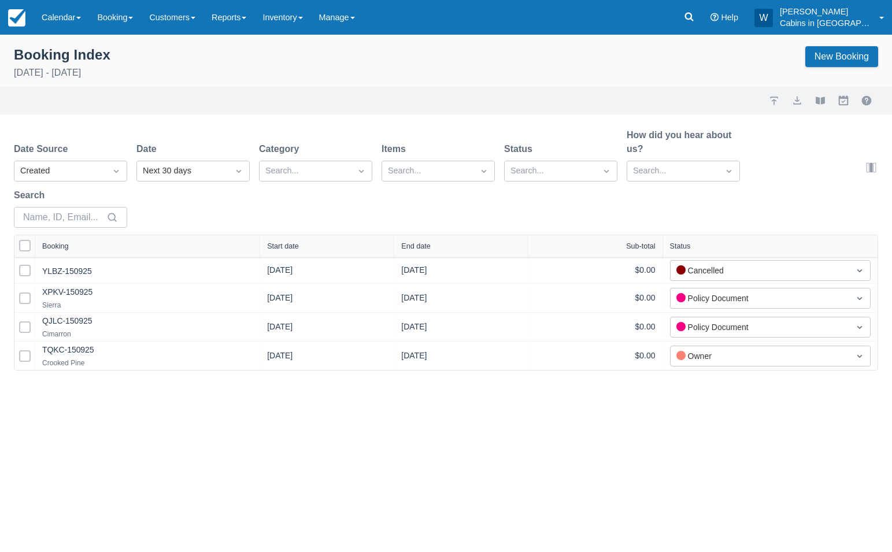
click at [324, 242] on div "Start date" at bounding box center [327, 246] width 120 height 8
drag, startPoint x: 201, startPoint y: 247, endPoint x: 313, endPoint y: 247, distance: 112.1
click at [272, 247] on div at bounding box center [261, 246] width 21 height 23
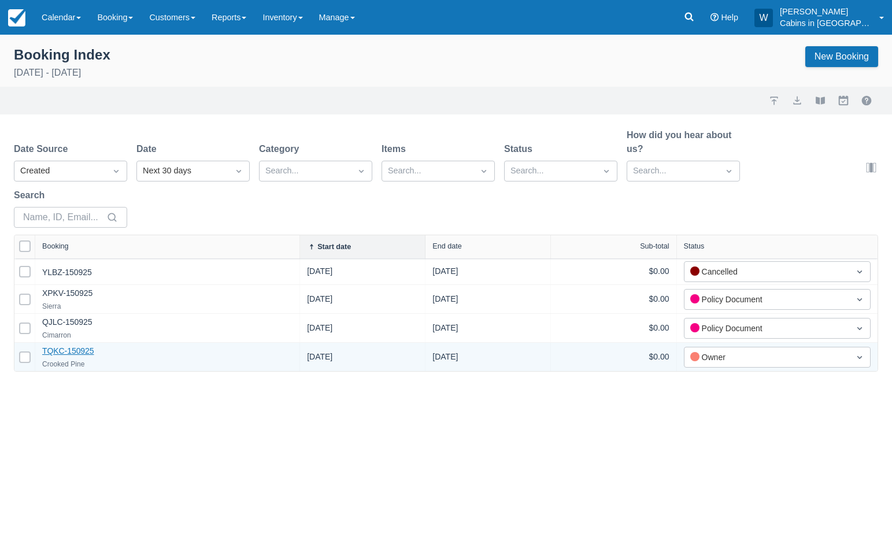
click at [65, 352] on link "TQKC-150925" at bounding box center [68, 350] width 52 height 9
click at [60, 347] on link "TQKC-150925" at bounding box center [68, 351] width 52 height 11
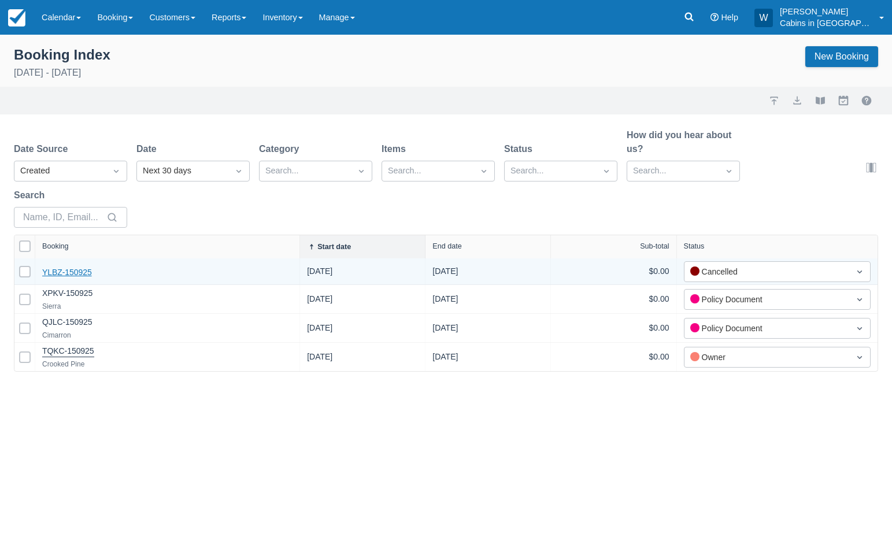
click at [67, 270] on link "YLBZ-150925" at bounding box center [67, 272] width 50 height 9
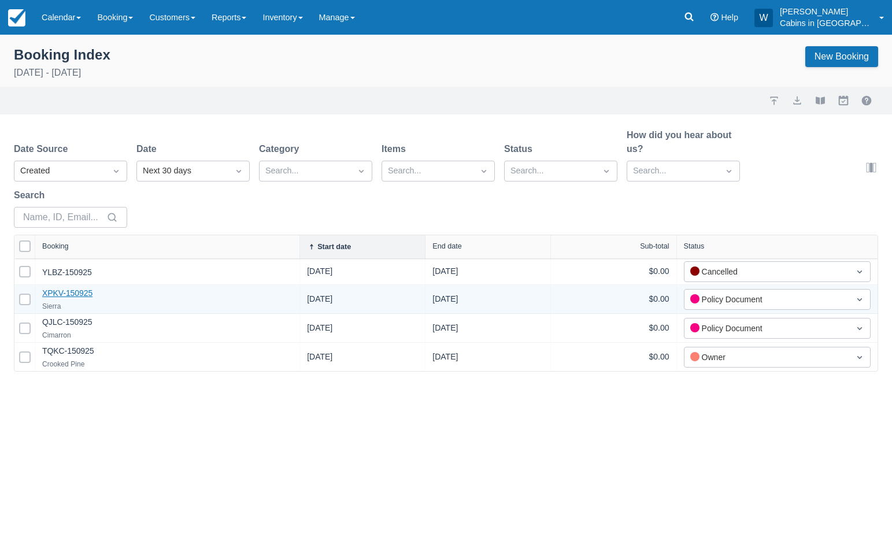
click at [69, 292] on link "XPKV-150925" at bounding box center [67, 292] width 50 height 9
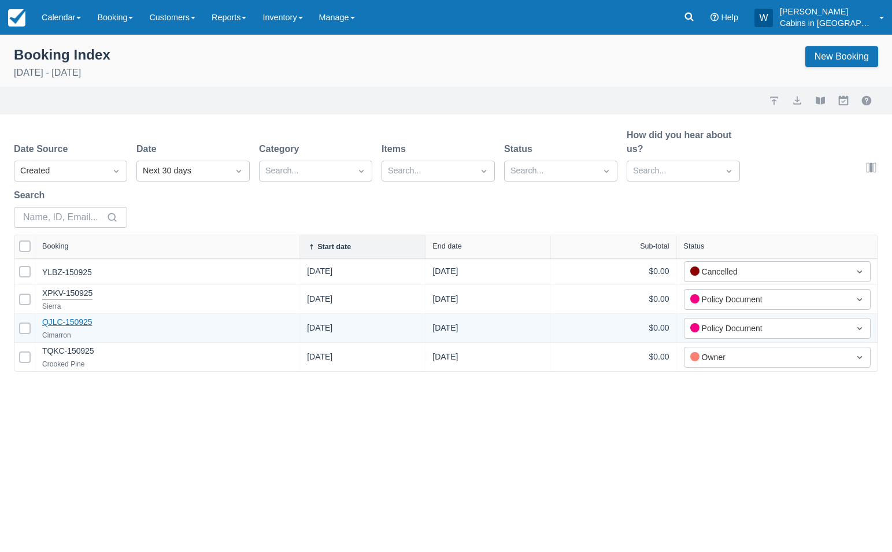
click at [75, 322] on link "QJLC-150925" at bounding box center [67, 321] width 50 height 9
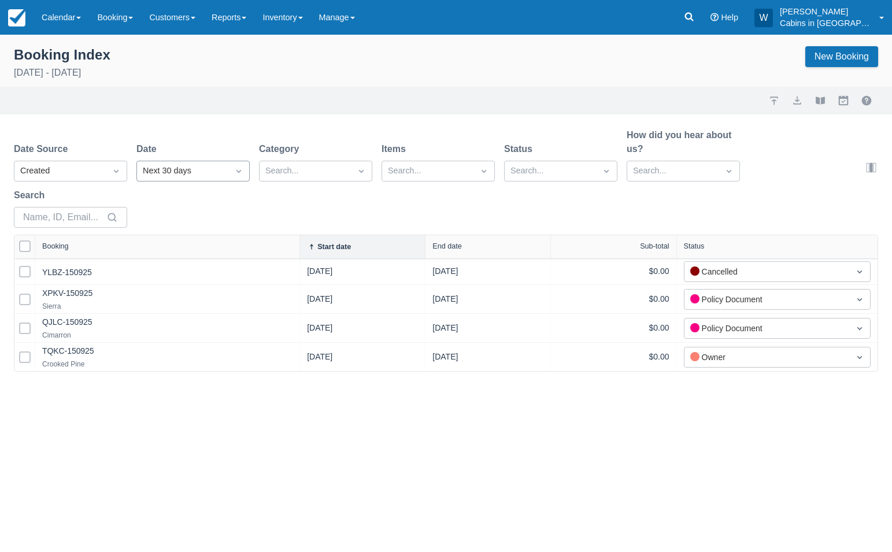
click at [188, 170] on div "Next 30 days" at bounding box center [183, 171] width 80 height 13
click at [203, 235] on div "Today" at bounding box center [192, 244] width 113 height 23
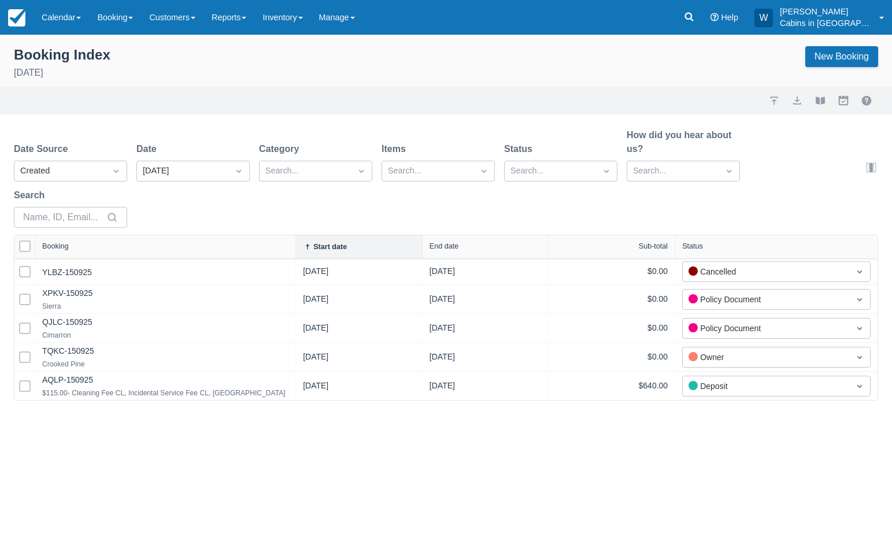
drag, startPoint x: 180, startPoint y: 250, endPoint x: 290, endPoint y: 250, distance: 109.8
click at [291, 250] on div at bounding box center [295, 246] width 21 height 23
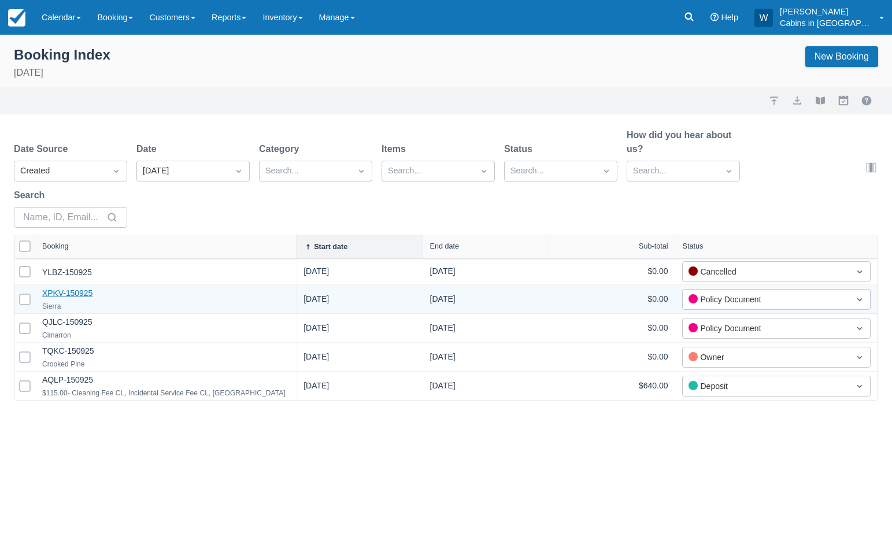
click at [72, 293] on link "XPKV-150925" at bounding box center [67, 292] width 50 height 9
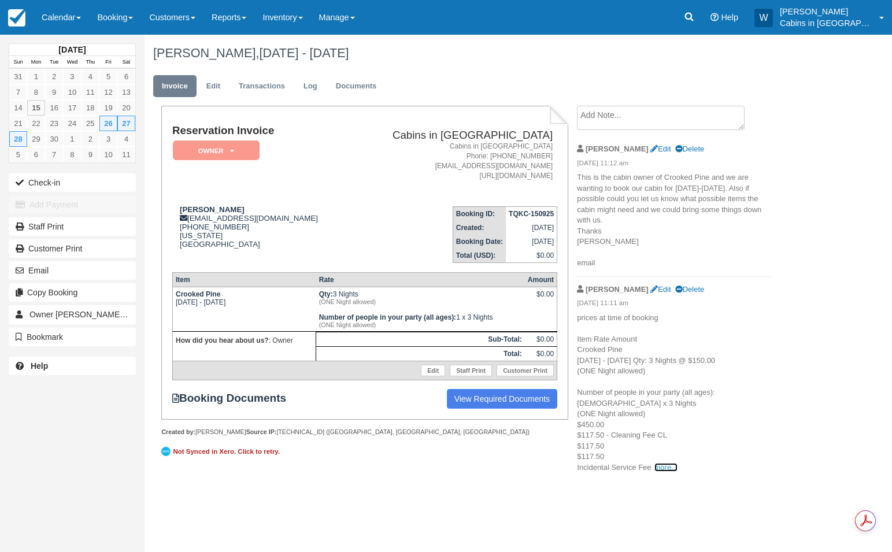
click at [659, 466] on link "more..." at bounding box center [665, 467] width 23 height 9
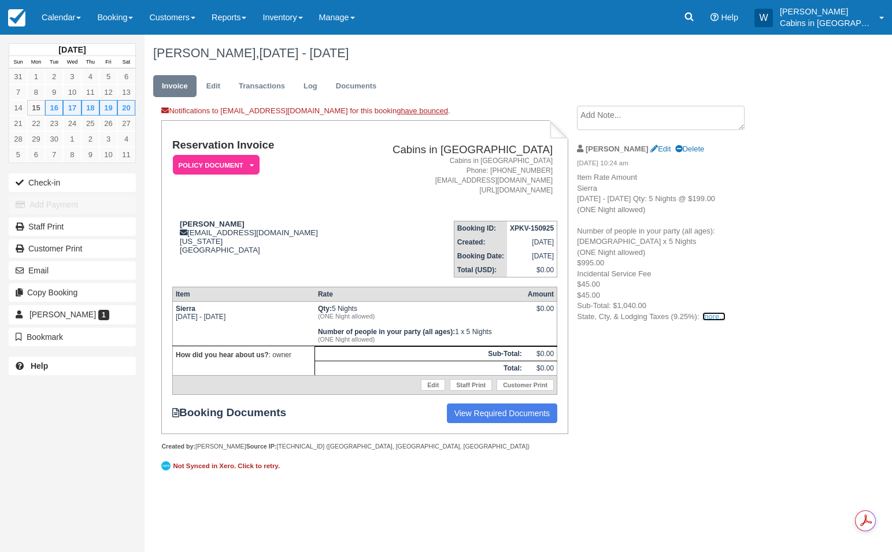
click at [714, 316] on link "more..." at bounding box center [713, 316] width 23 height 9
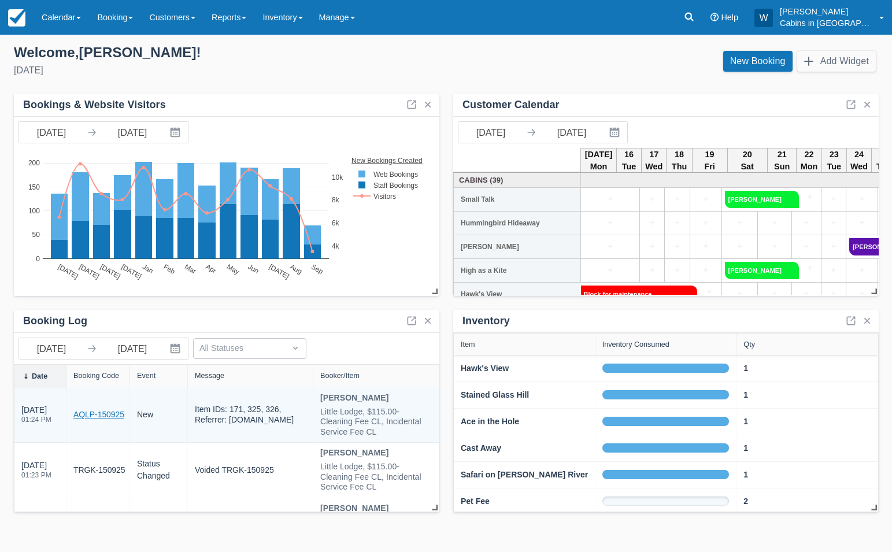
click at [98, 414] on link "AQLP-150925" at bounding box center [98, 415] width 51 height 12
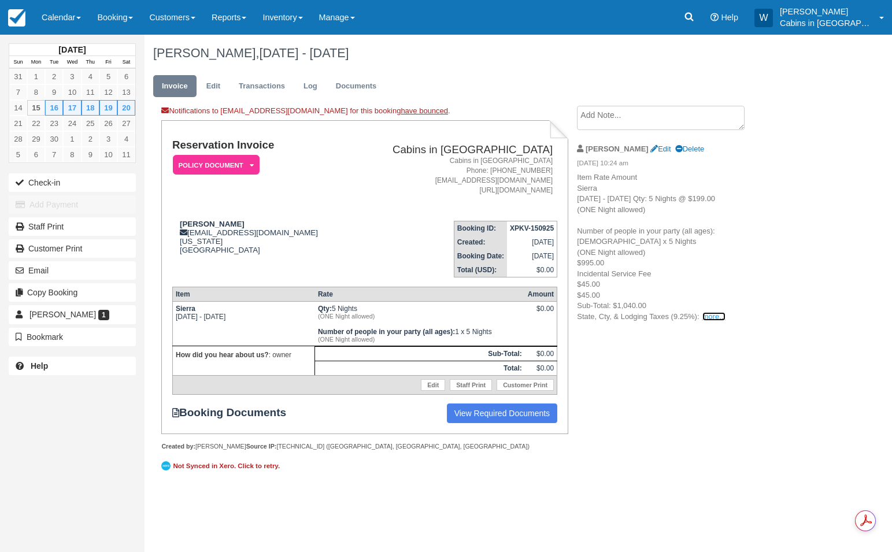
click at [710, 314] on link "more..." at bounding box center [713, 316] width 23 height 9
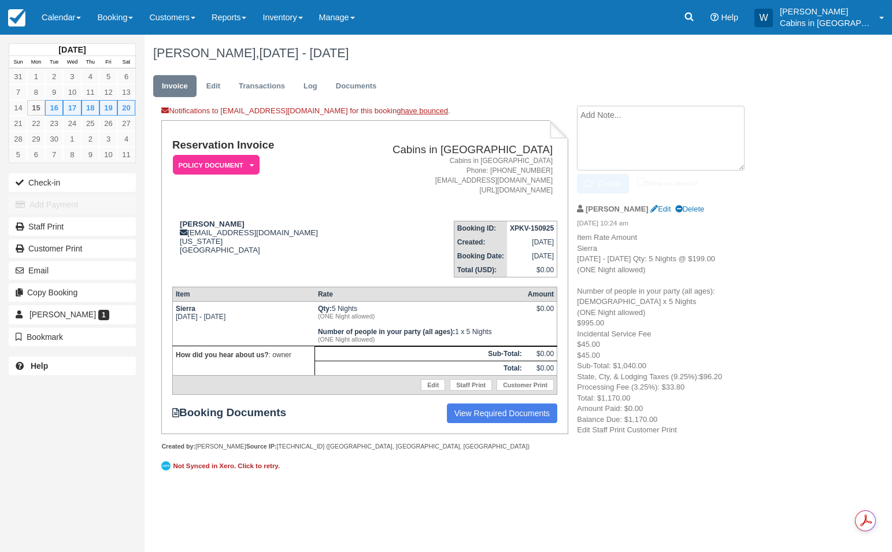
click at [618, 111] on textarea at bounding box center [661, 138] width 168 height 65
click at [243, 161] on em "Policy Document" at bounding box center [216, 165] width 87 height 20
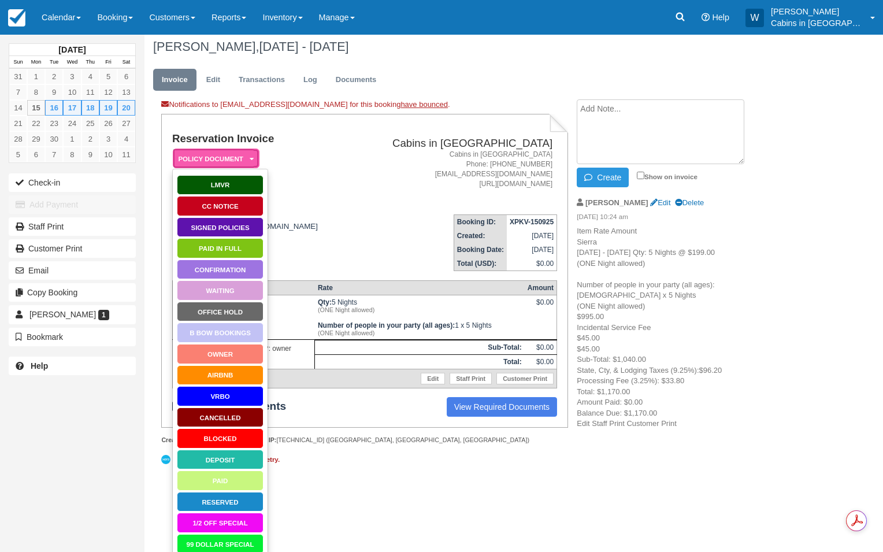
scroll to position [99, 0]
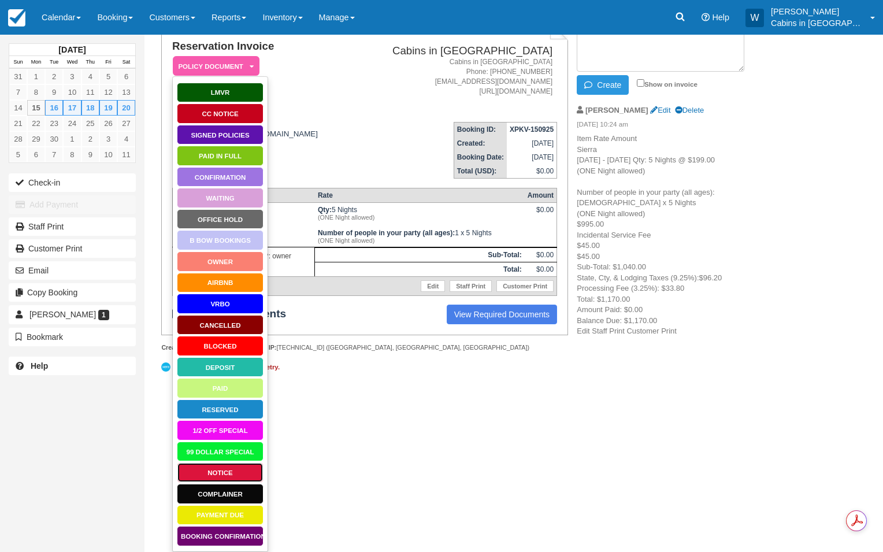
click at [228, 469] on link "Notice" at bounding box center [220, 472] width 87 height 20
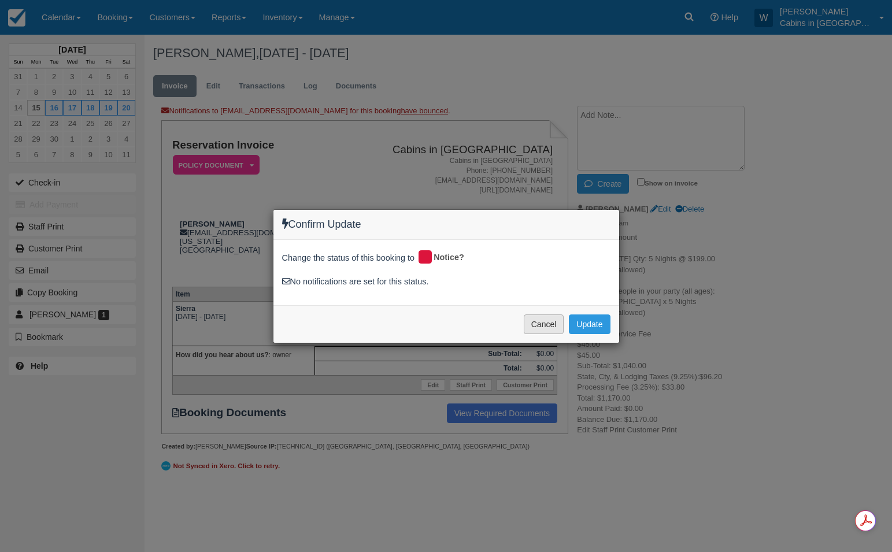
click at [552, 325] on button "Cancel" at bounding box center [544, 324] width 40 height 20
